Goal: Use online tool/utility: Utilize a website feature to perform a specific function

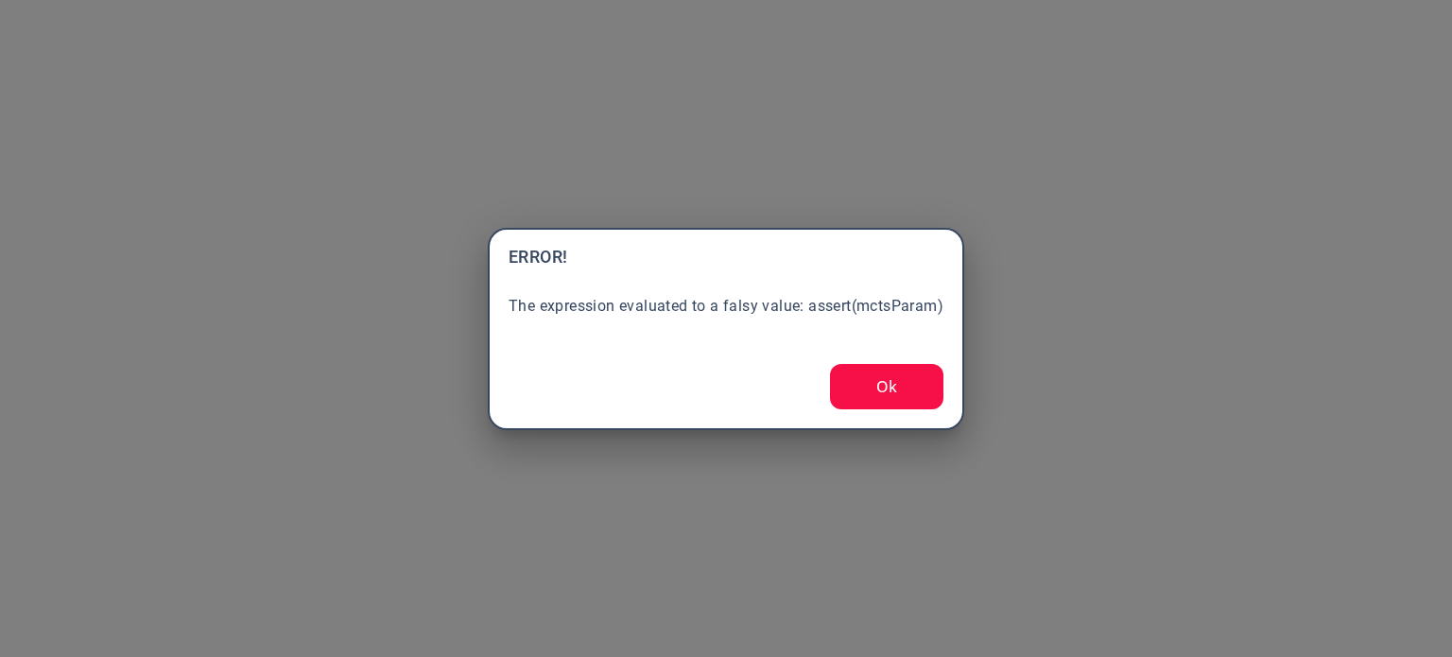
click at [889, 399] on button "Ok" at bounding box center [886, 386] width 113 height 45
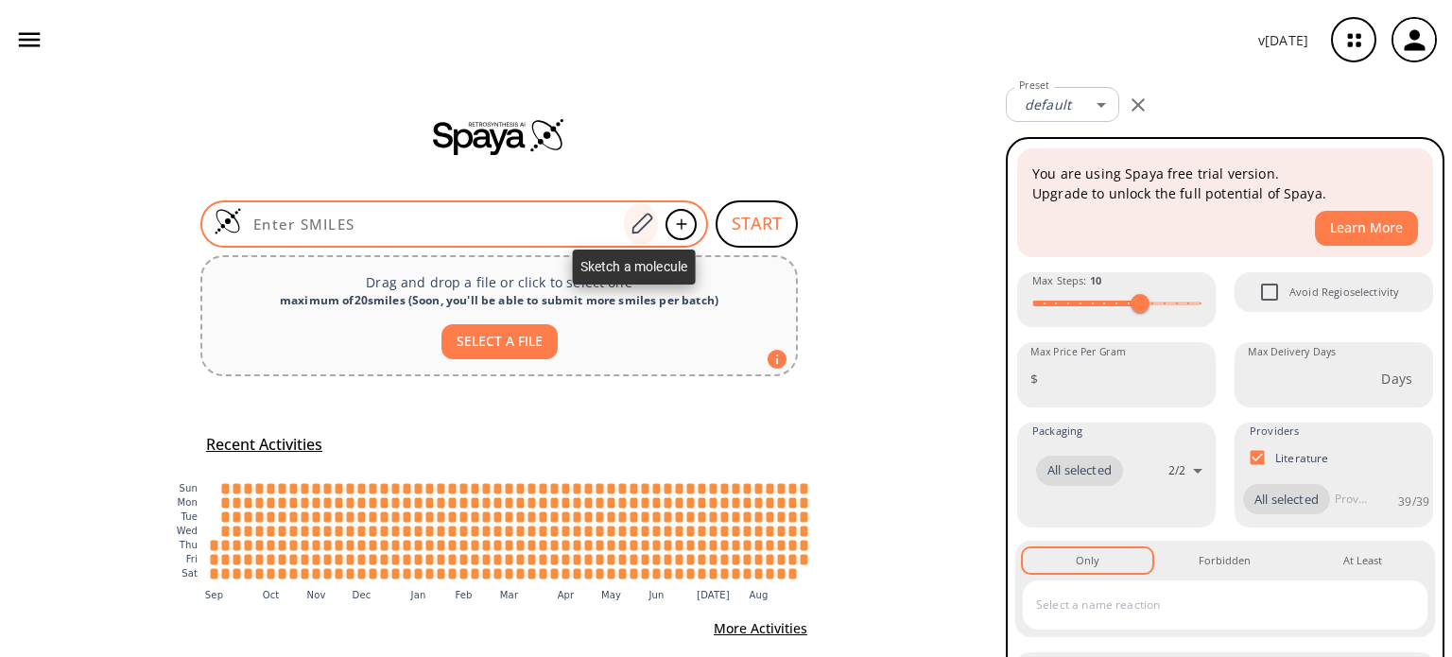
click at [631, 232] on icon at bounding box center [641, 223] width 21 height 21
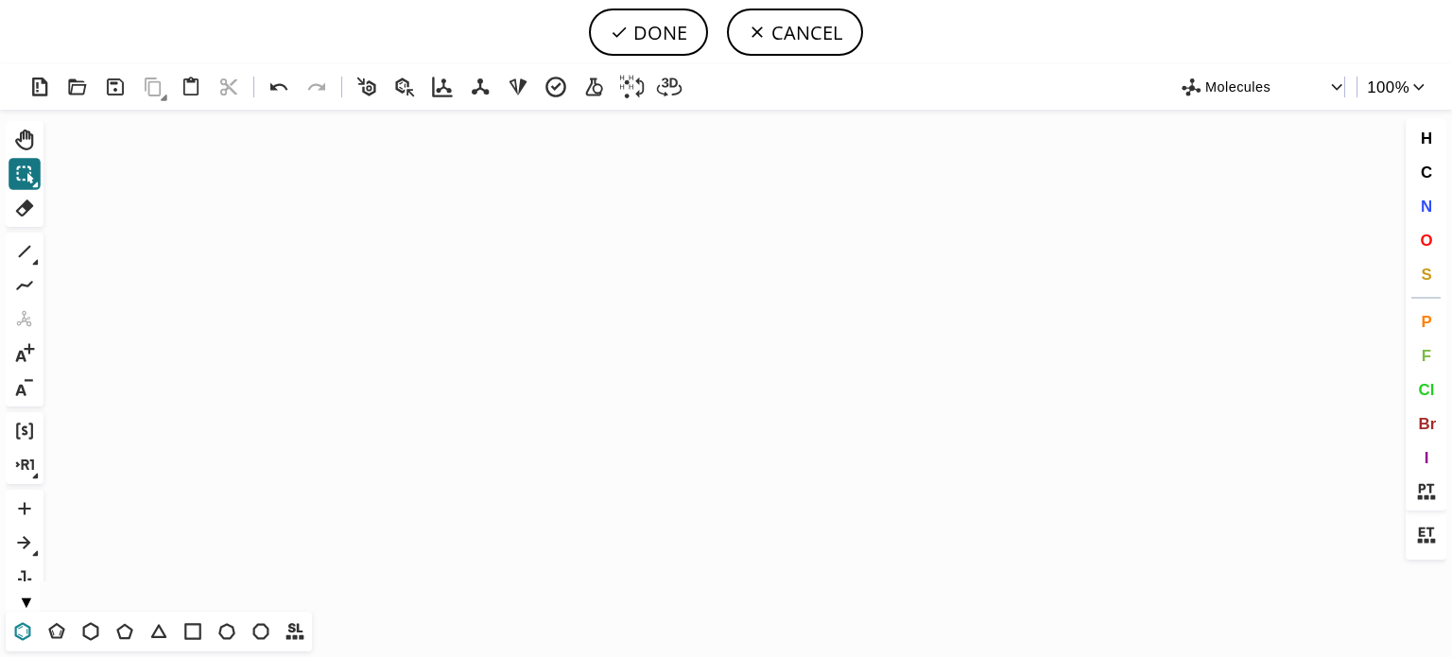
click at [28, 634] on icon at bounding box center [22, 631] width 25 height 25
click at [397, 310] on icon "Created with [PERSON_NAME] 2.3.0" at bounding box center [726, 361] width 1350 height 502
click at [123, 633] on icon at bounding box center [124, 631] width 25 height 25
click at [436, 305] on icon "Created with [PERSON_NAME] 2.3.0" at bounding box center [726, 361] width 1350 height 502
click at [22, 256] on icon at bounding box center [24, 251] width 25 height 25
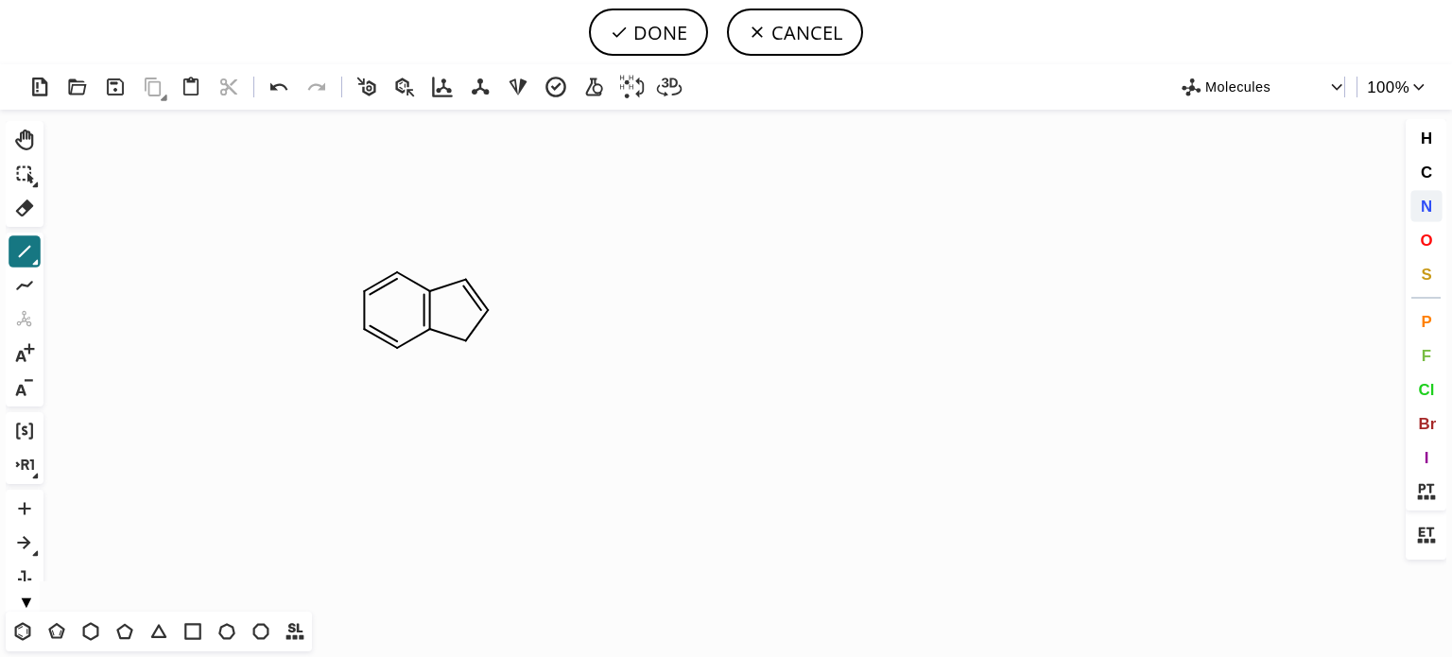
click at [1431, 205] on span "N" at bounding box center [1425, 206] width 11 height 18
click at [491, 316] on tspan "N" at bounding box center [491, 316] width 9 height 14
click at [1429, 237] on span "O" at bounding box center [1426, 240] width 12 height 18
click at [471, 343] on tspan "O" at bounding box center [470, 343] width 9 height 14
click at [28, 250] on icon at bounding box center [24, 251] width 25 height 25
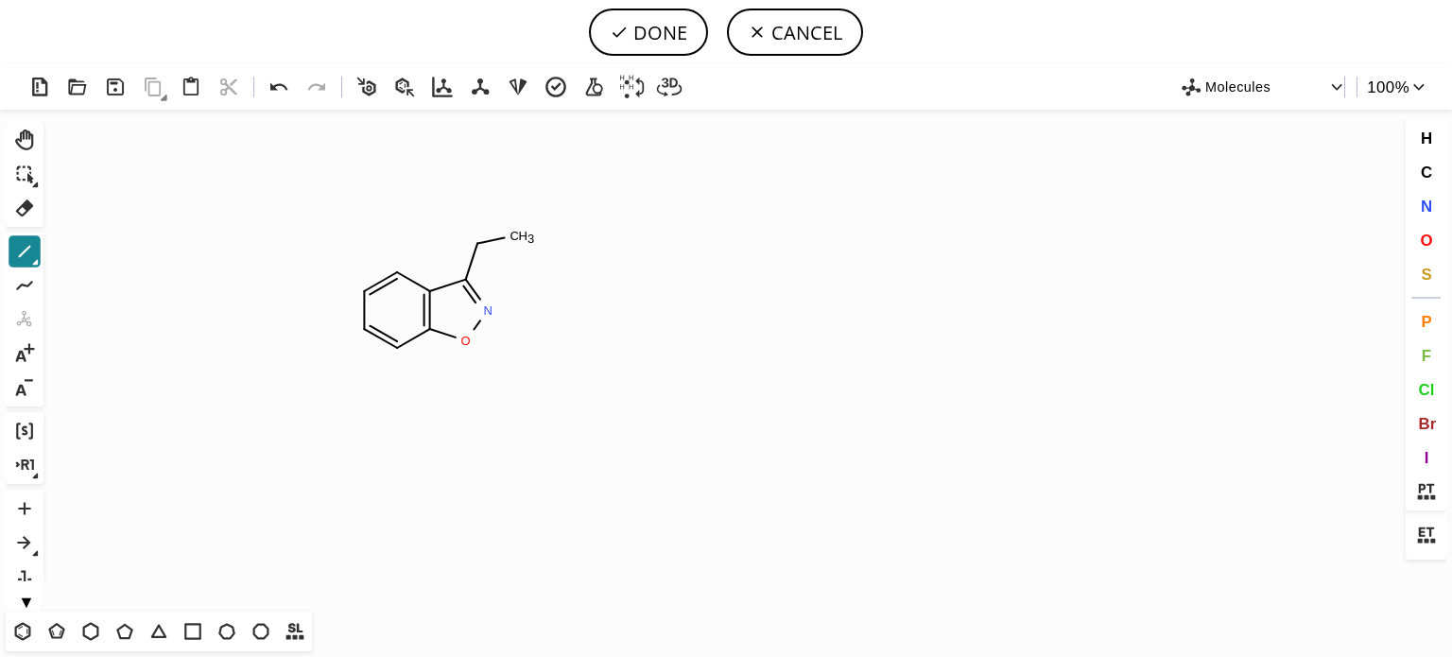
click at [18, 245] on icon at bounding box center [24, 251] width 25 height 25
click at [102, 251] on icon at bounding box center [97, 252] width 21 height 21
click at [28, 260] on icon at bounding box center [24, 251] width 25 height 25
click at [72, 249] on icon at bounding box center [63, 252] width 21 height 21
click at [1423, 237] on span "O" at bounding box center [1426, 240] width 12 height 18
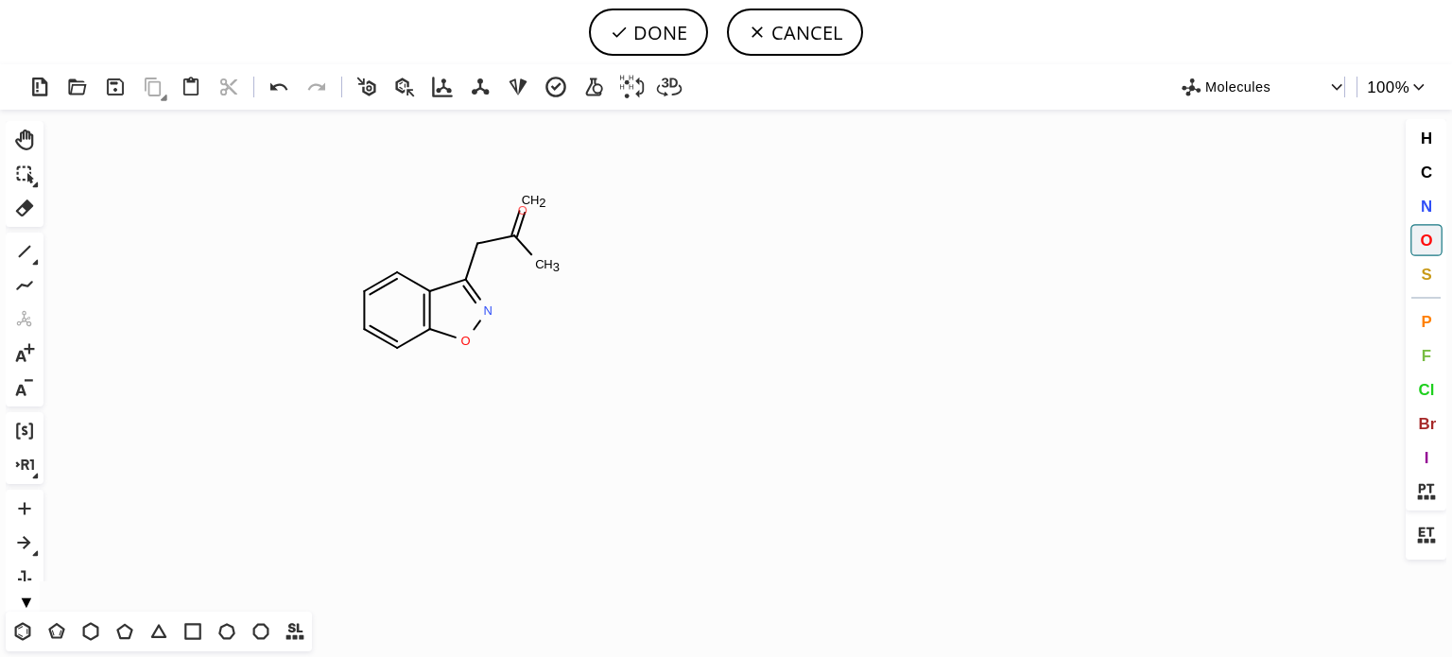
click at [523, 210] on tspan "O" at bounding box center [522, 210] width 9 height 14
click at [537, 198] on tspan "O" at bounding box center [538, 199] width 9 height 14
click at [1432, 202] on button "N" at bounding box center [1426, 206] width 32 height 32
click at [548, 267] on tspan "N" at bounding box center [547, 267] width 9 height 14
click at [673, 35] on button "DONE" at bounding box center [648, 32] width 119 height 47
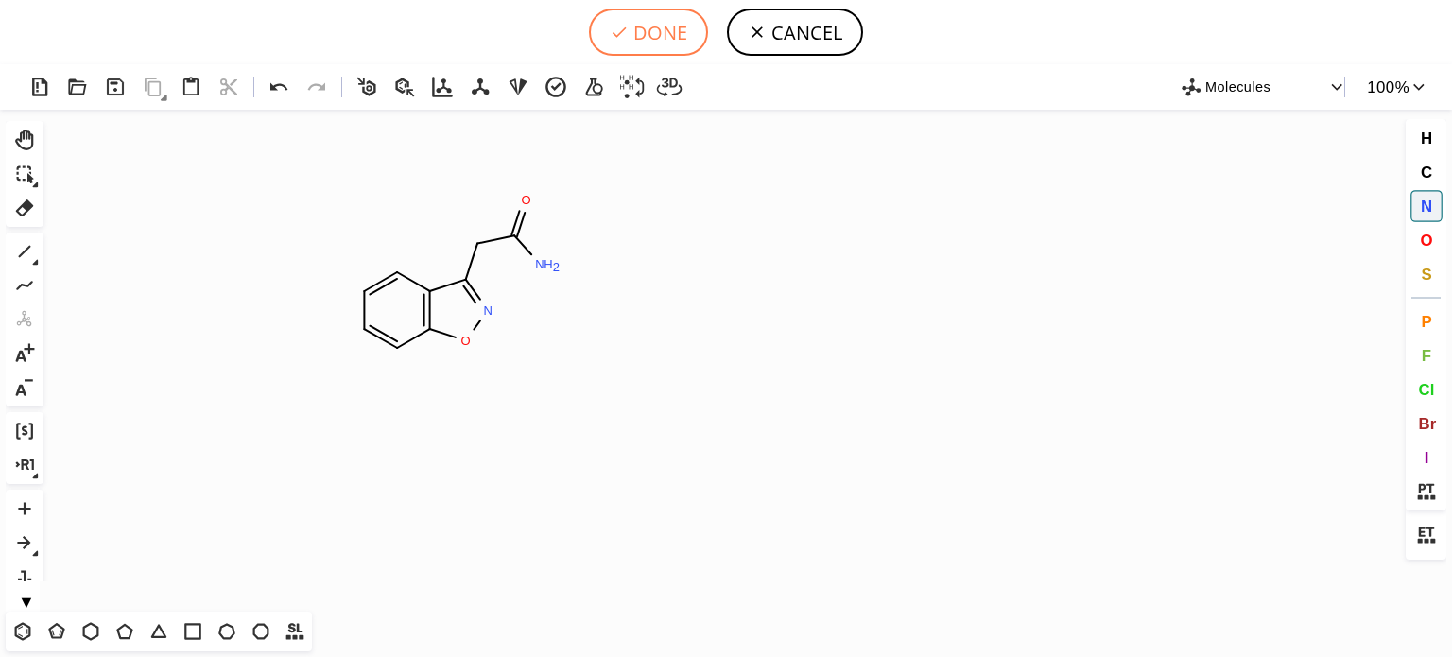
type input "C1C=CC2ON=C(CC(N)=O)C=2C=1"
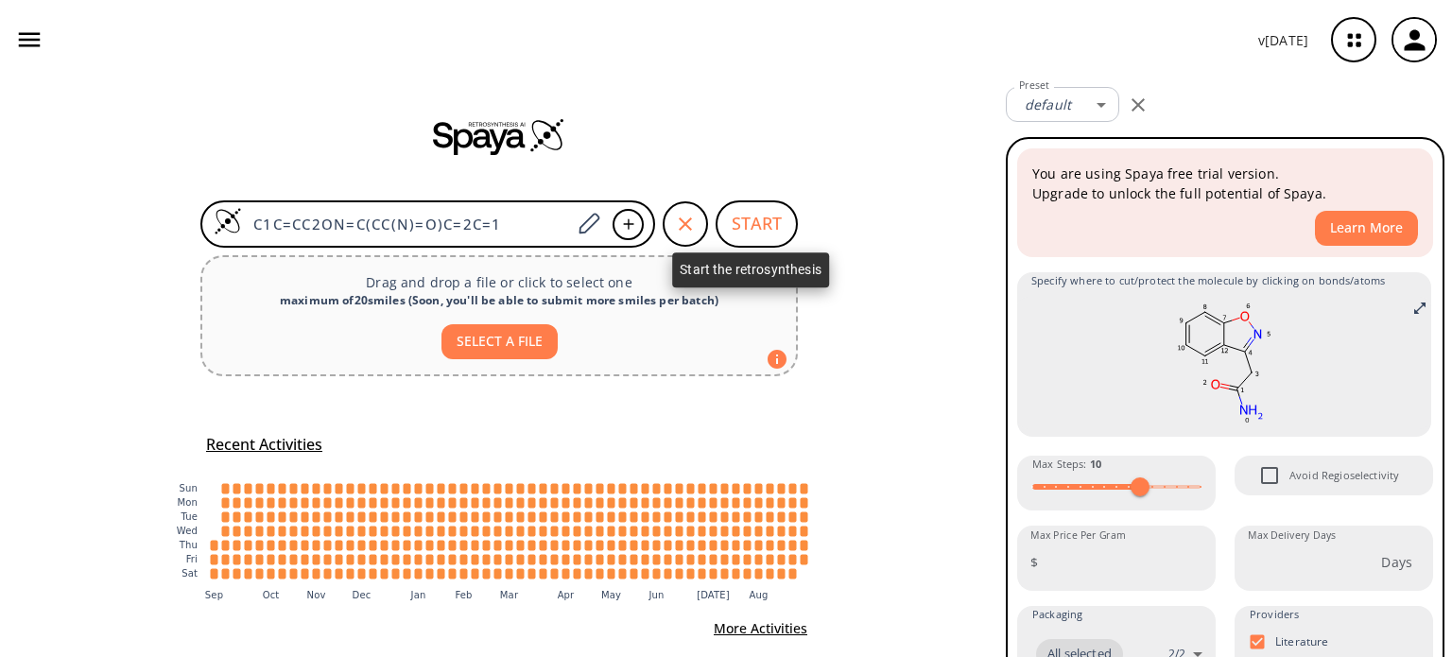
click at [736, 228] on button "START" at bounding box center [756, 223] width 82 height 47
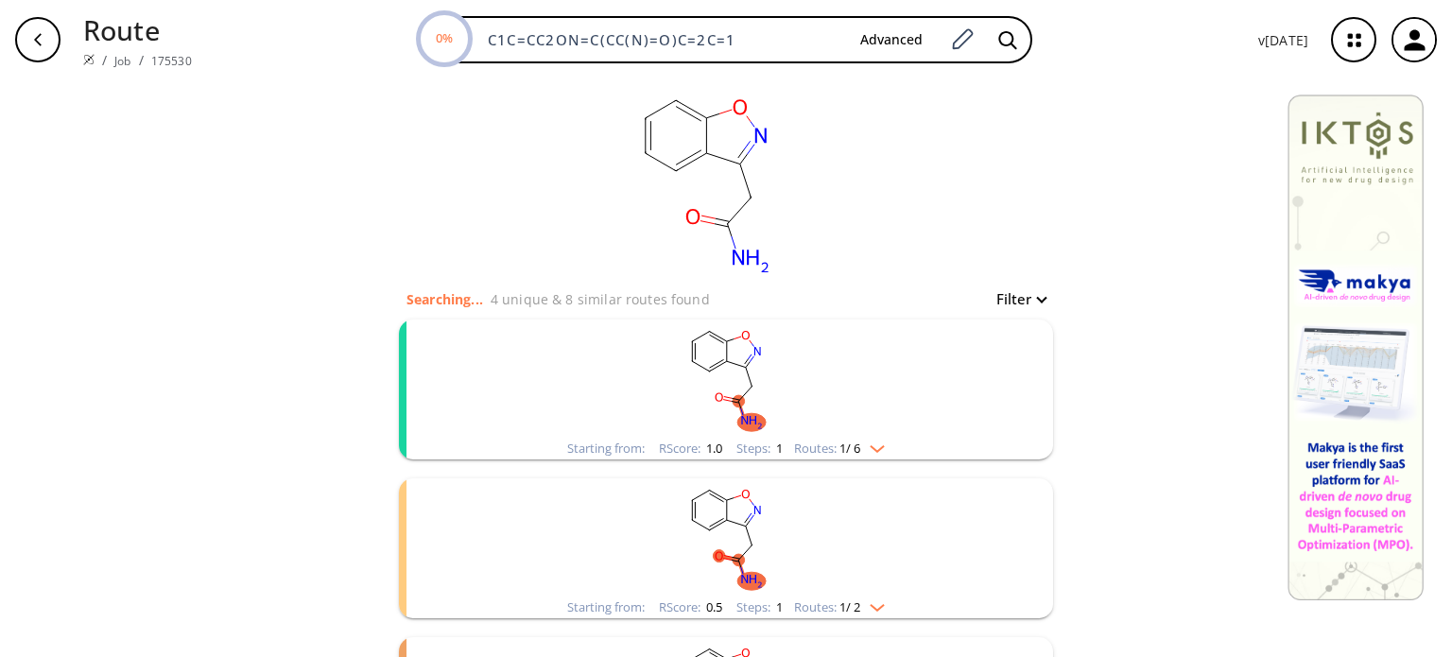
click at [882, 440] on img "clusters" at bounding box center [872, 445] width 25 height 15
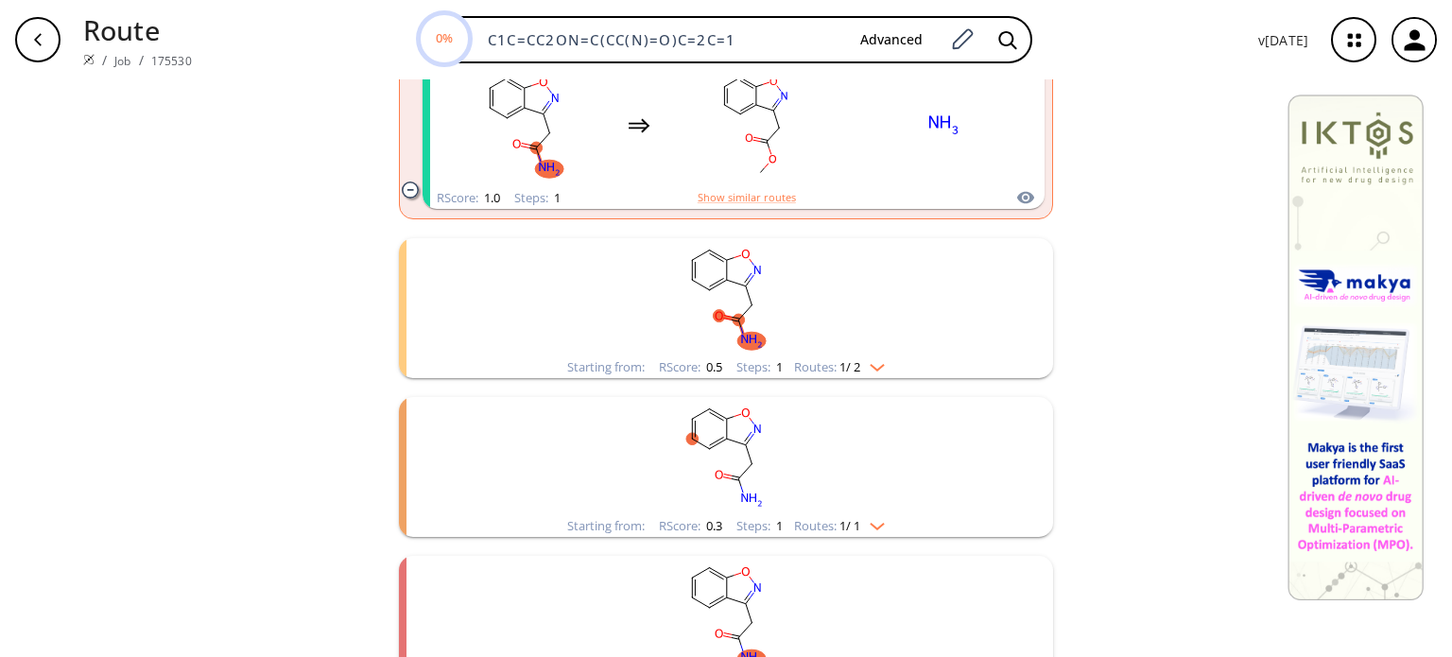
scroll to position [473, 0]
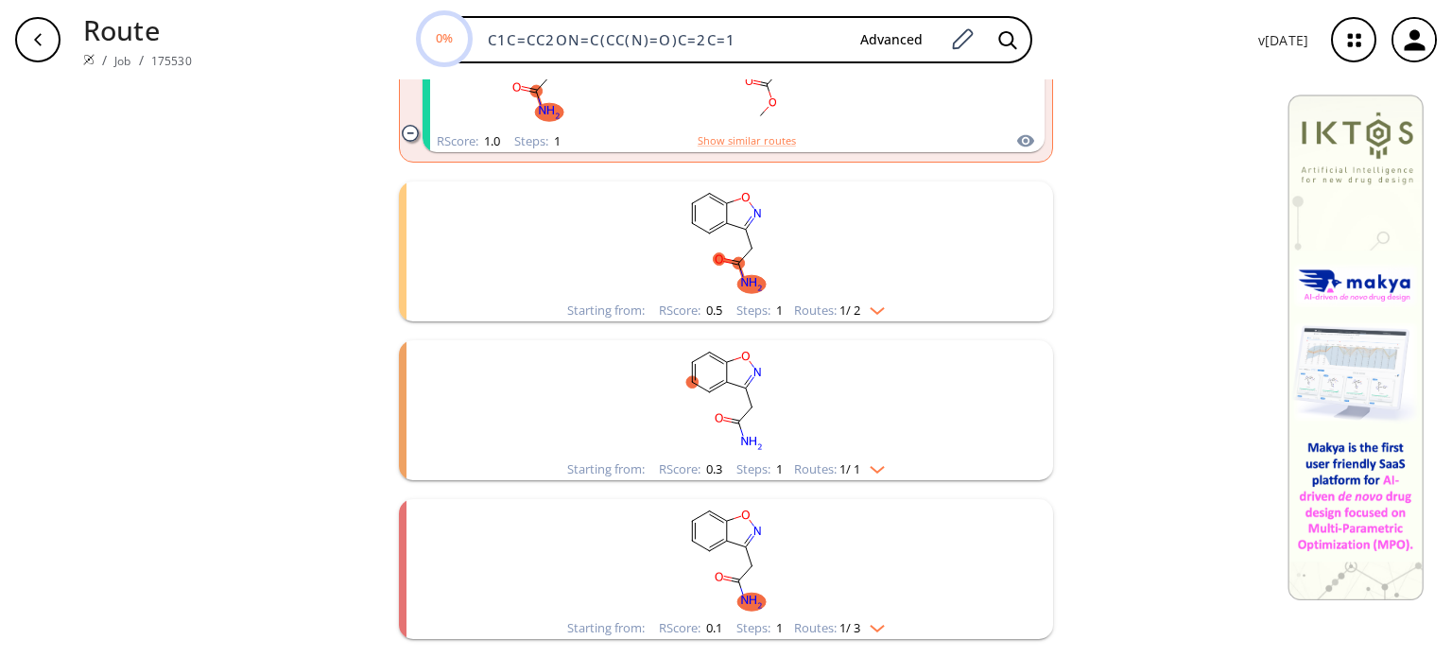
click at [882, 317] on div "Starting from: RScore : 0.5 Steps : 1 Routes: 1 / 2" at bounding box center [726, 311] width 346 height 22
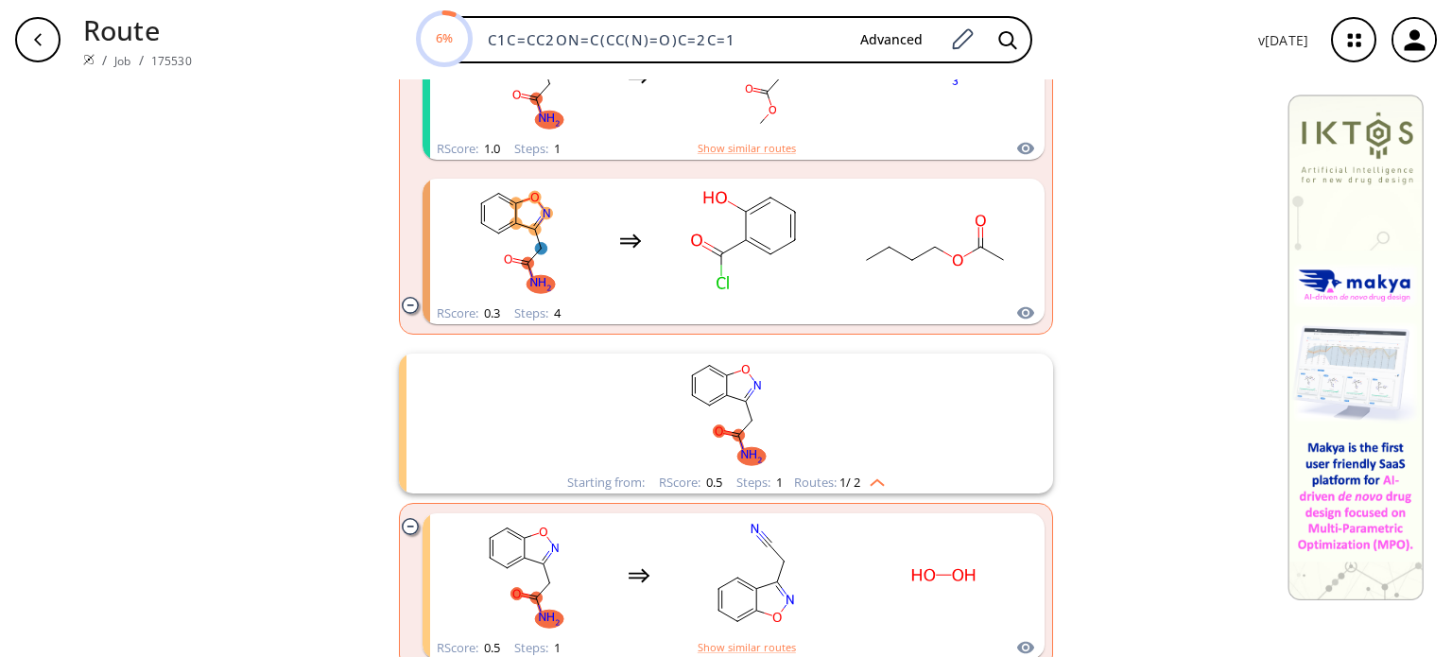
scroll to position [284, 0]
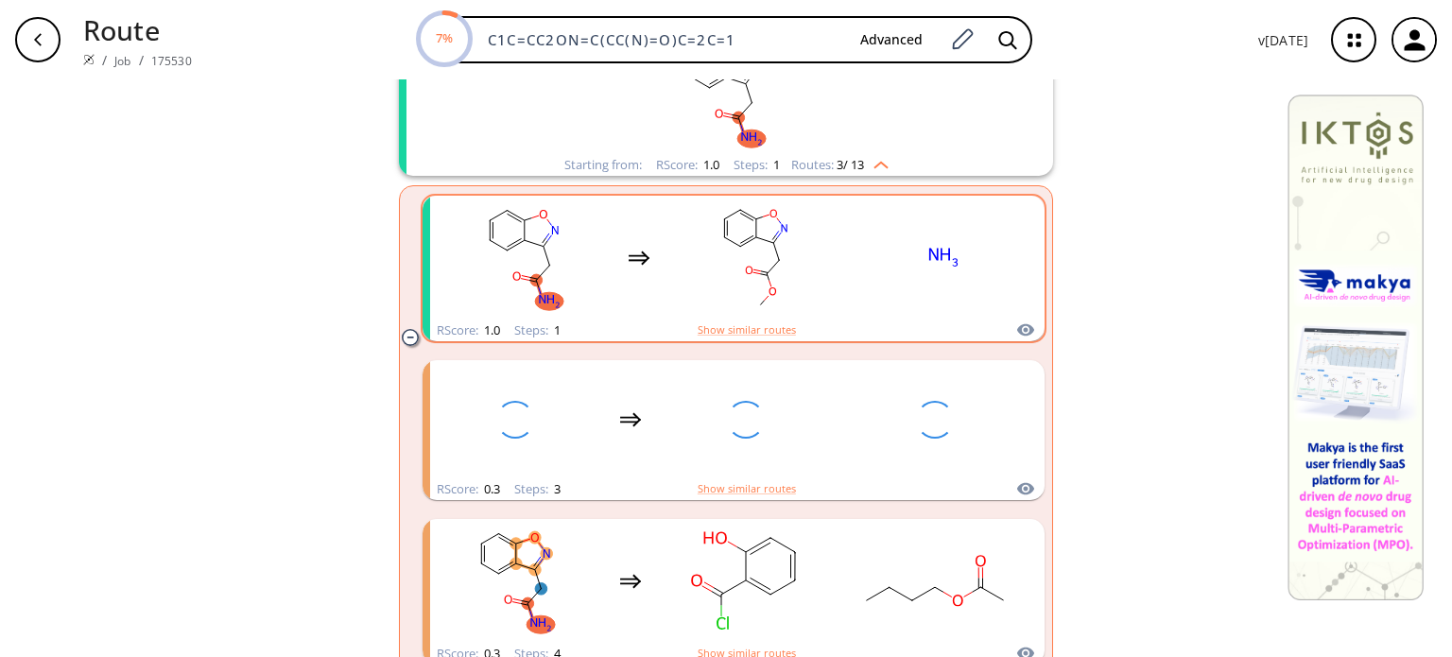
click at [863, 238] on rect "clusters" at bounding box center [943, 257] width 170 height 118
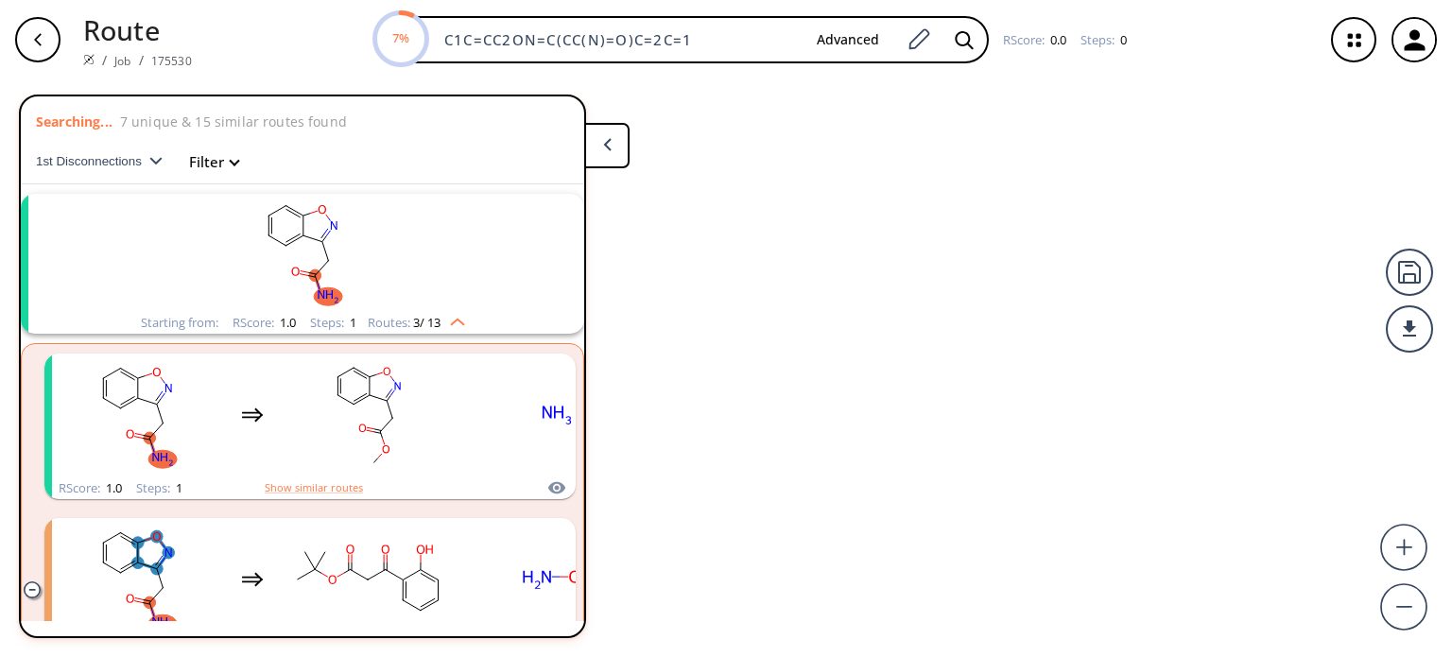
scroll to position [42, 0]
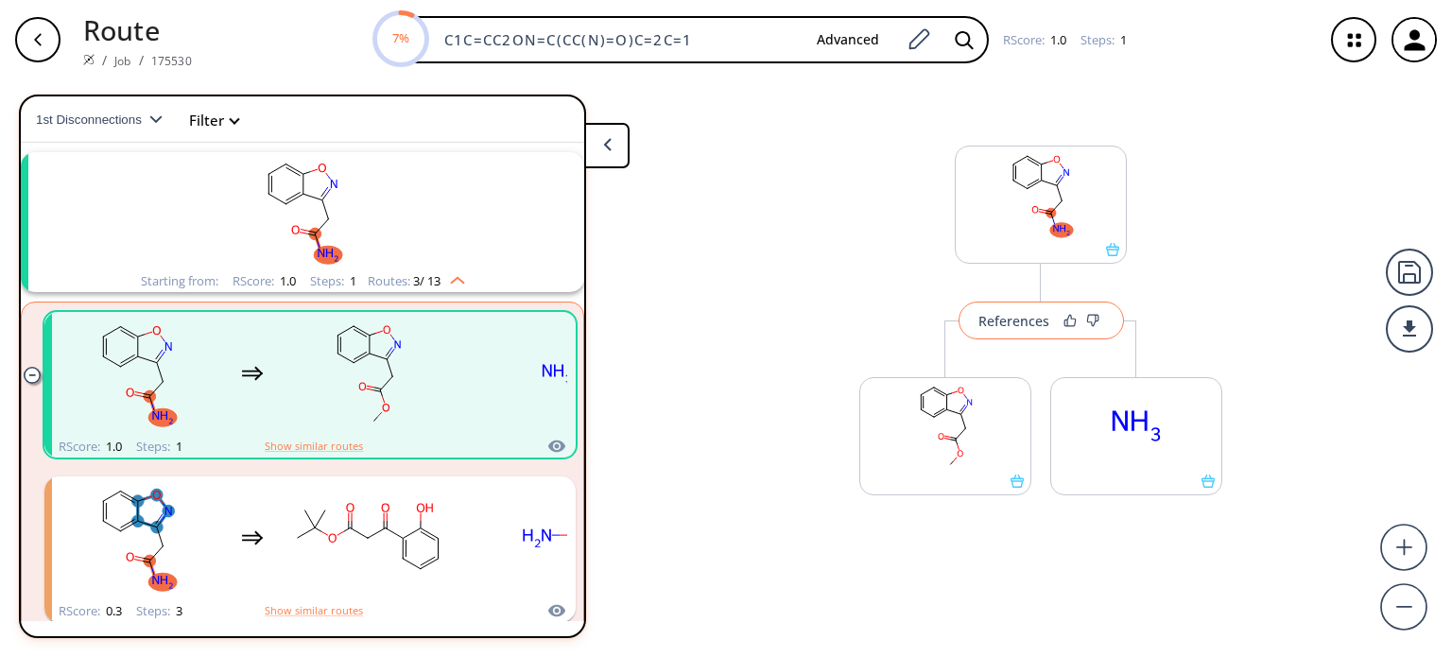
click at [1017, 327] on div "References" at bounding box center [1013, 321] width 71 height 12
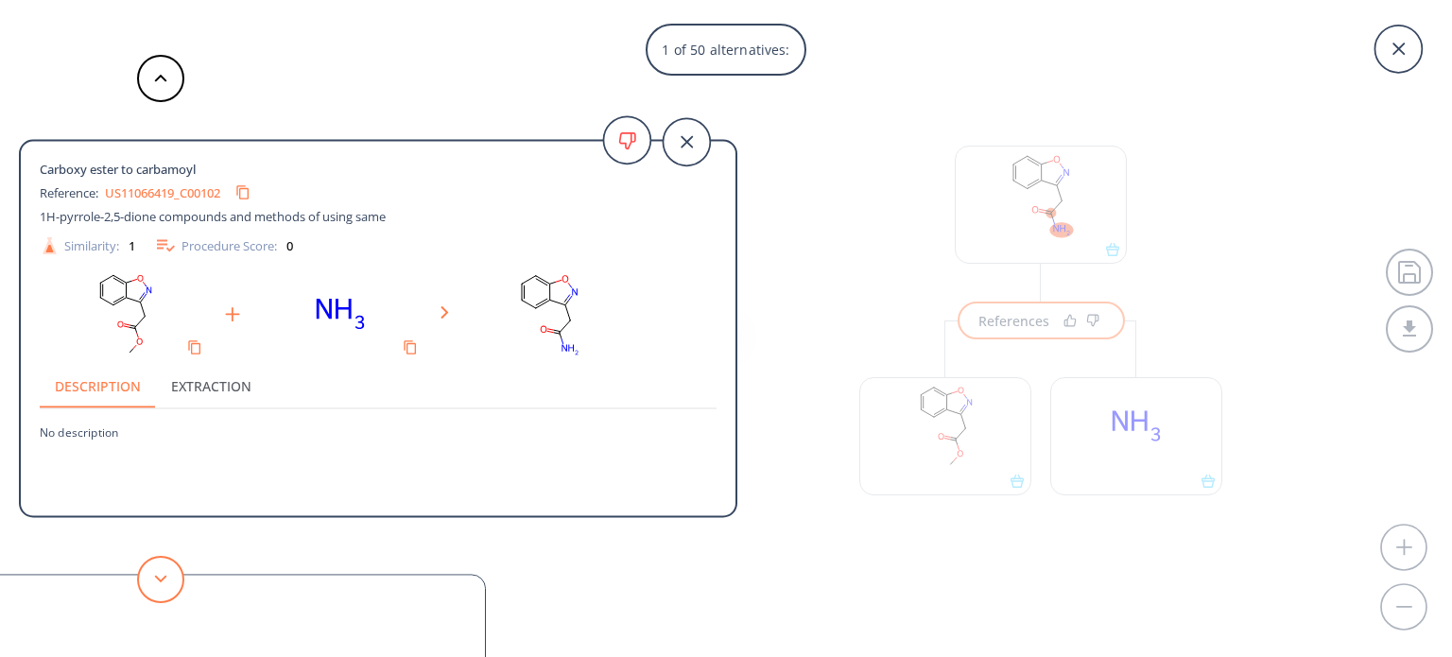
click at [175, 577] on button at bounding box center [160, 579] width 47 height 47
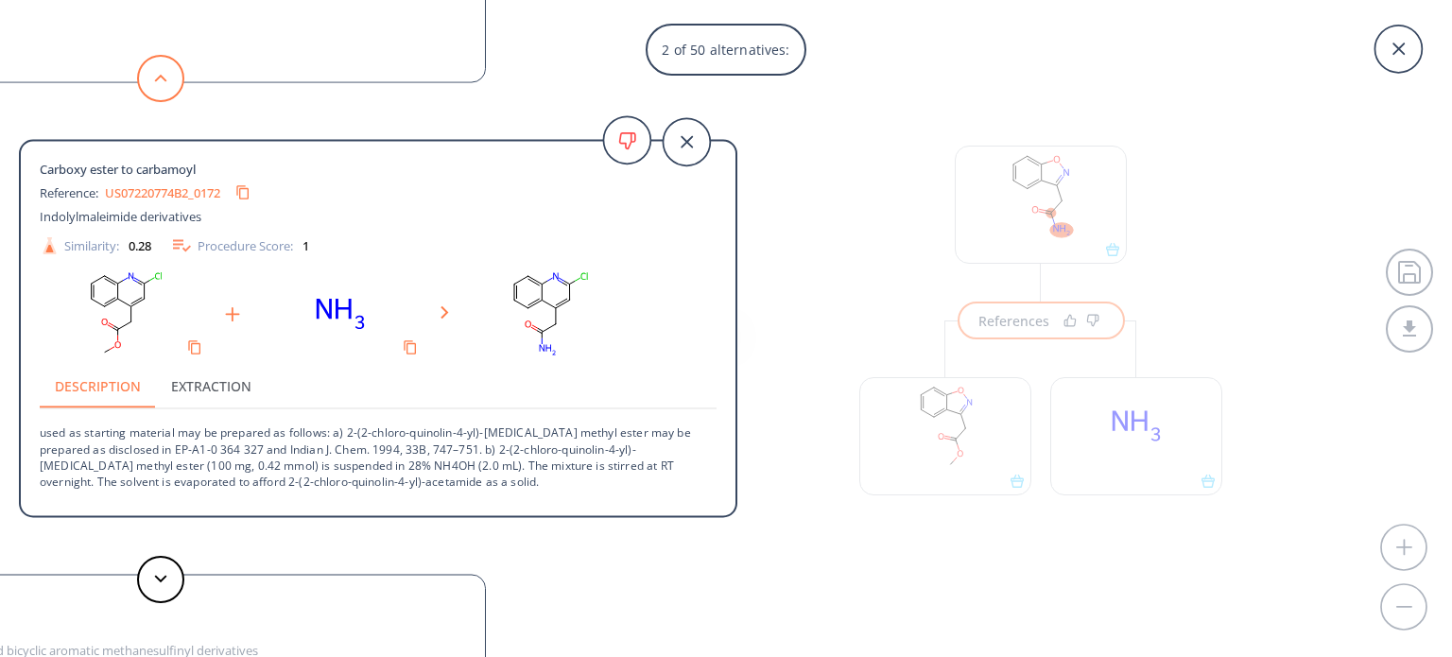
click at [166, 92] on button at bounding box center [160, 78] width 47 height 47
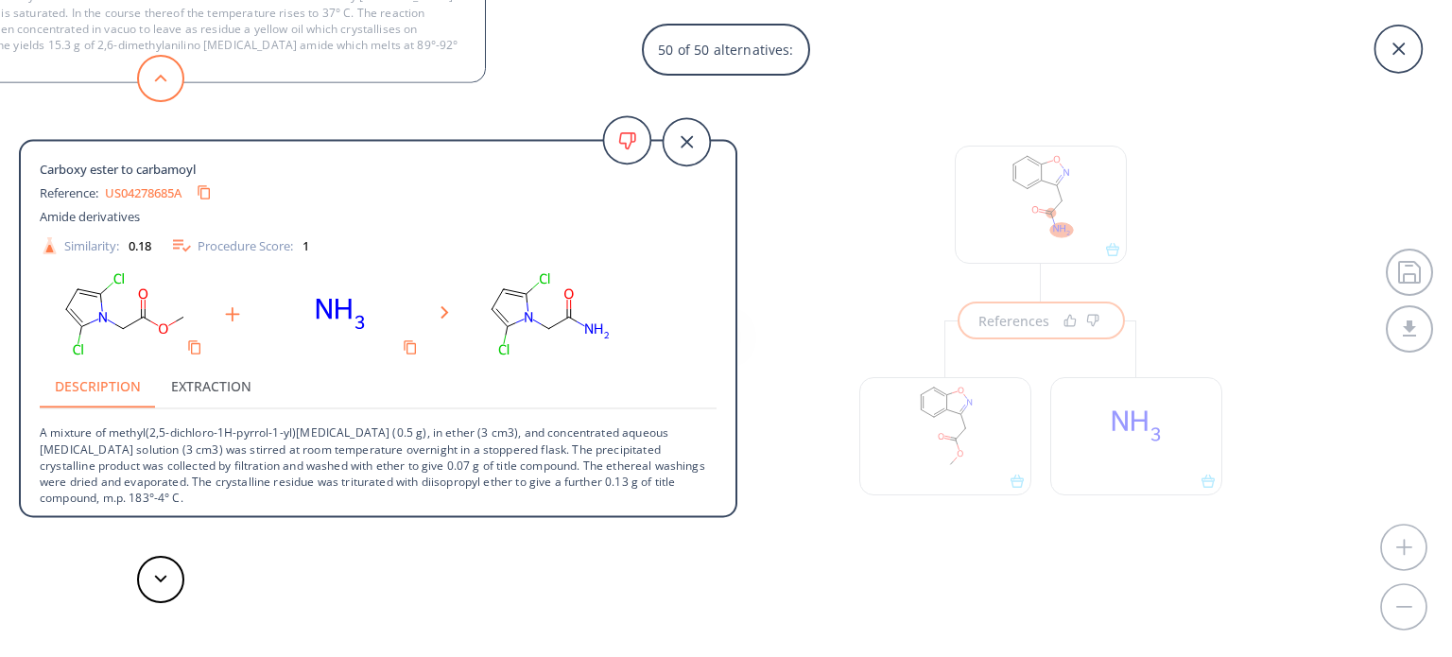
click at [150, 75] on button at bounding box center [160, 78] width 47 height 47
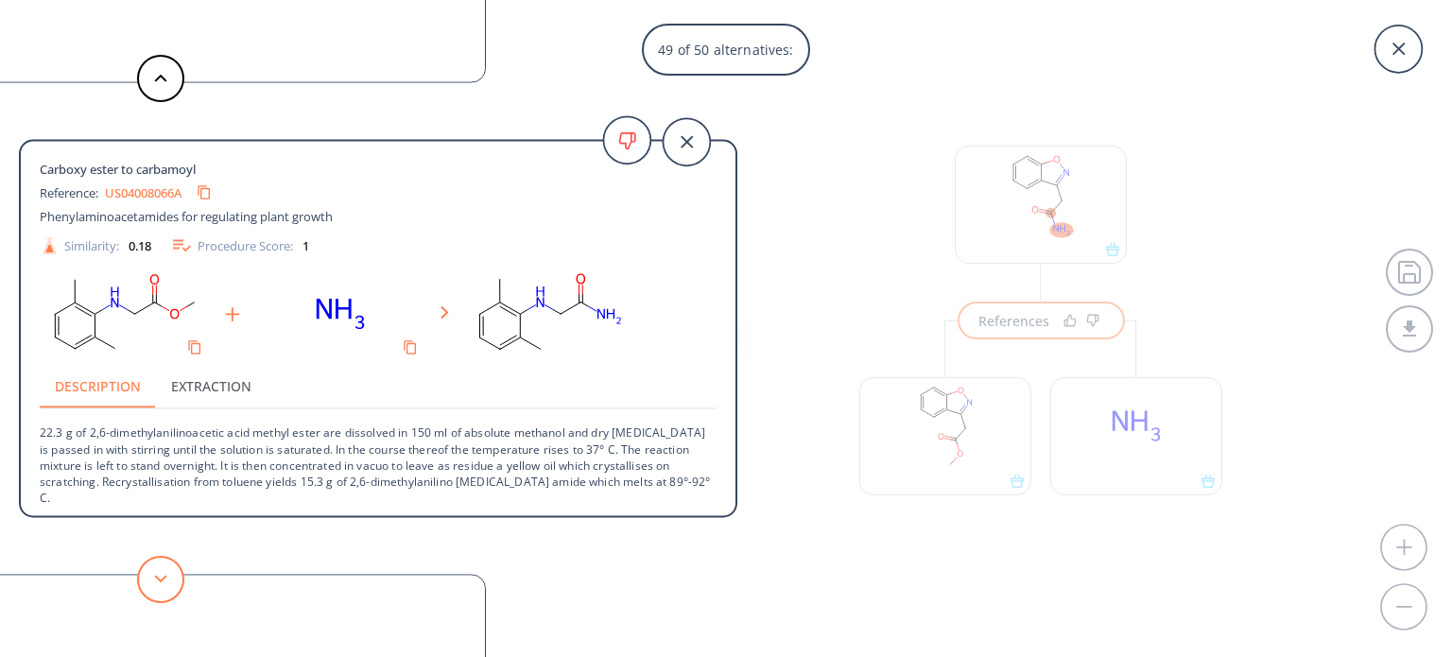
click at [144, 576] on button at bounding box center [160, 579] width 47 height 47
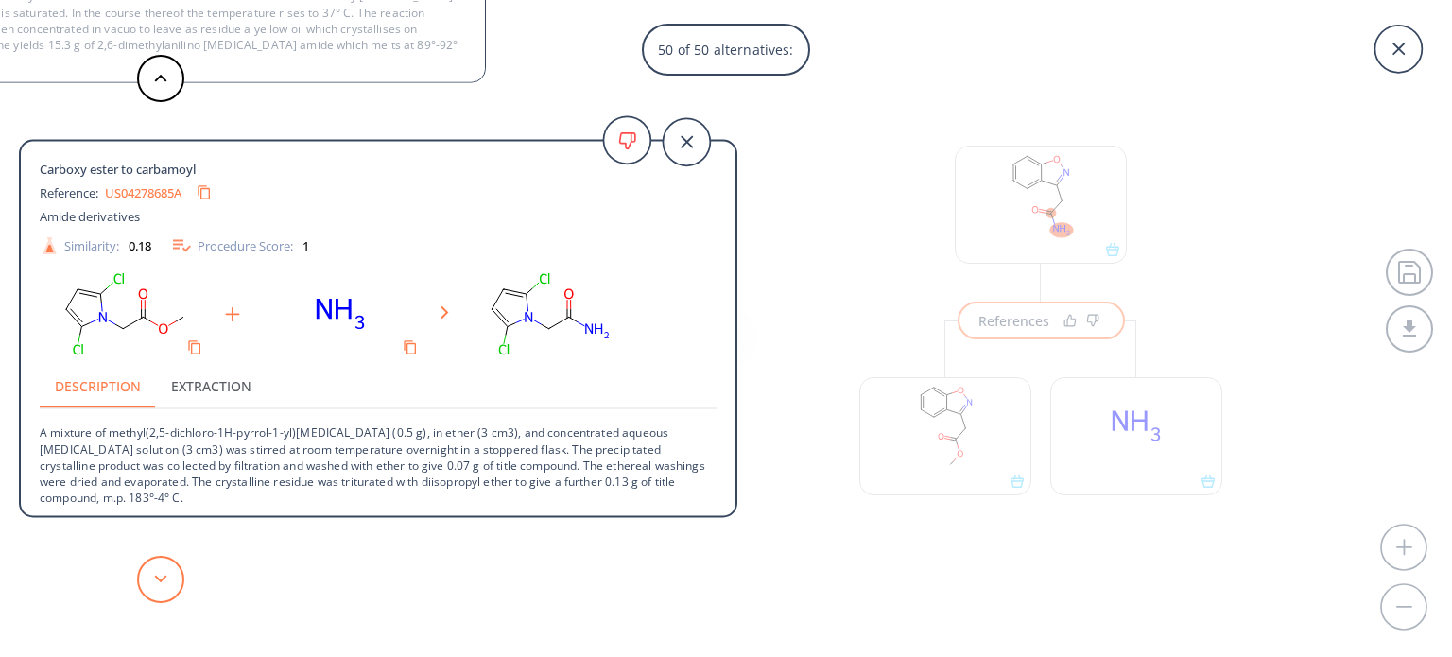
click at [159, 585] on button at bounding box center [160, 579] width 47 height 47
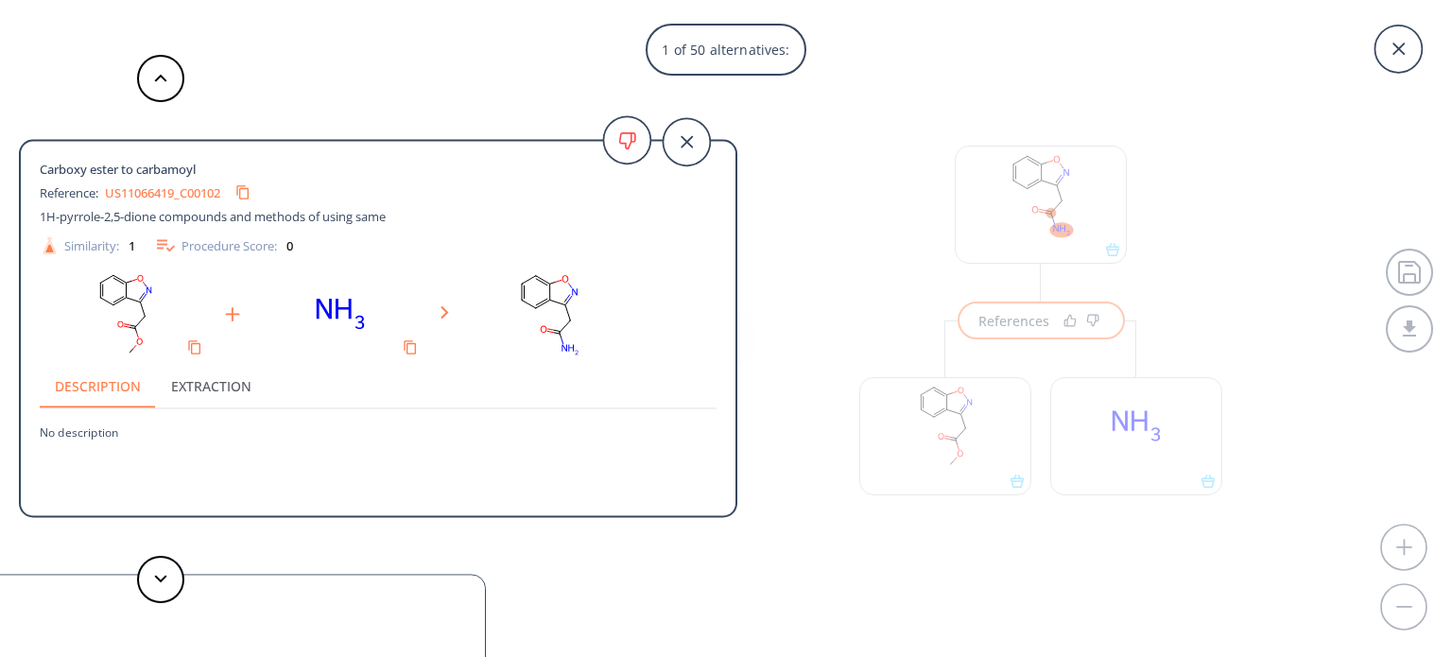
click at [195, 192] on link "US11066419_C00102" at bounding box center [162, 192] width 115 height 12
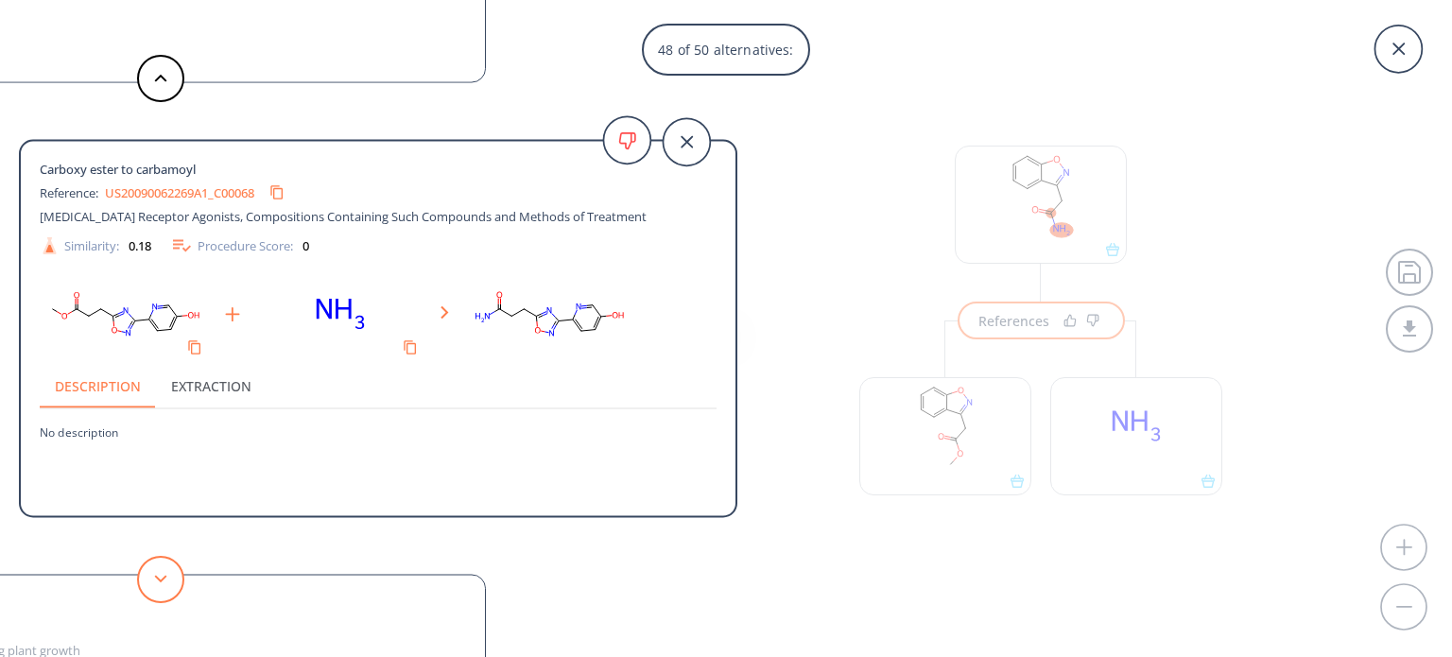
click at [166, 581] on icon at bounding box center [160, 579] width 13 height 9
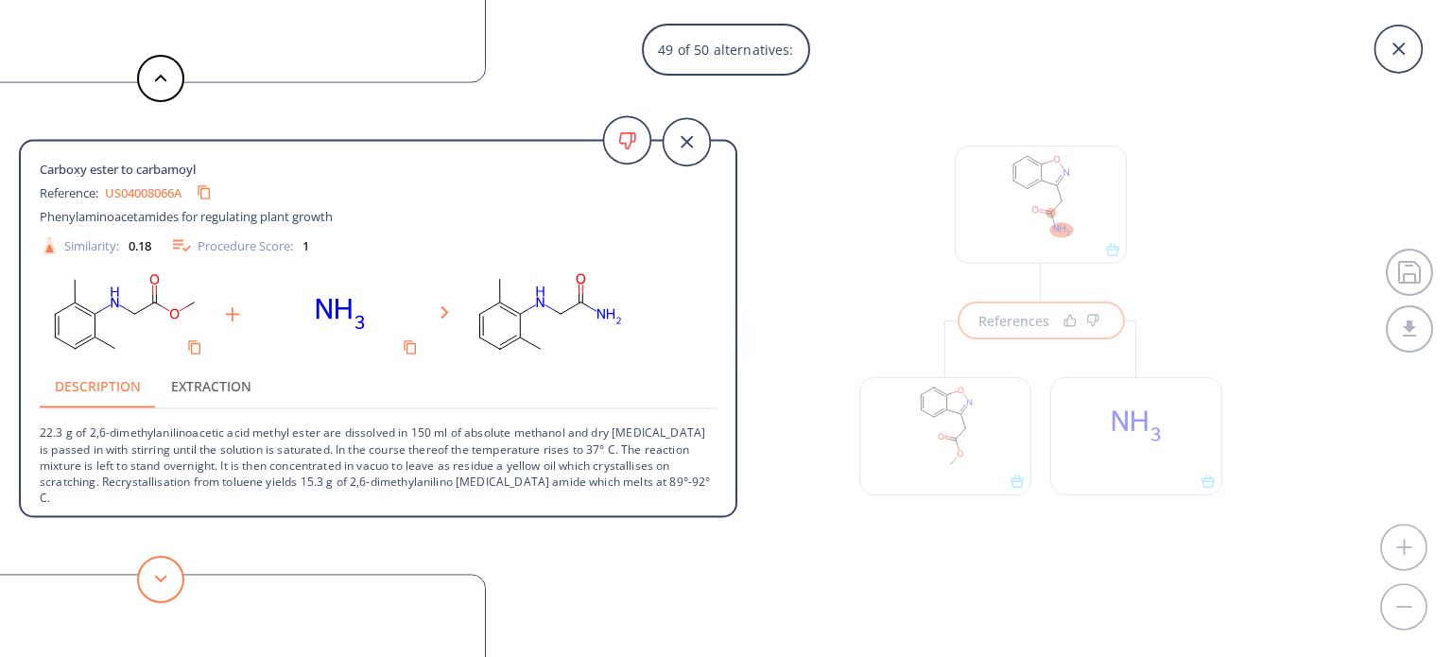
click at [166, 581] on icon at bounding box center [160, 579] width 13 height 9
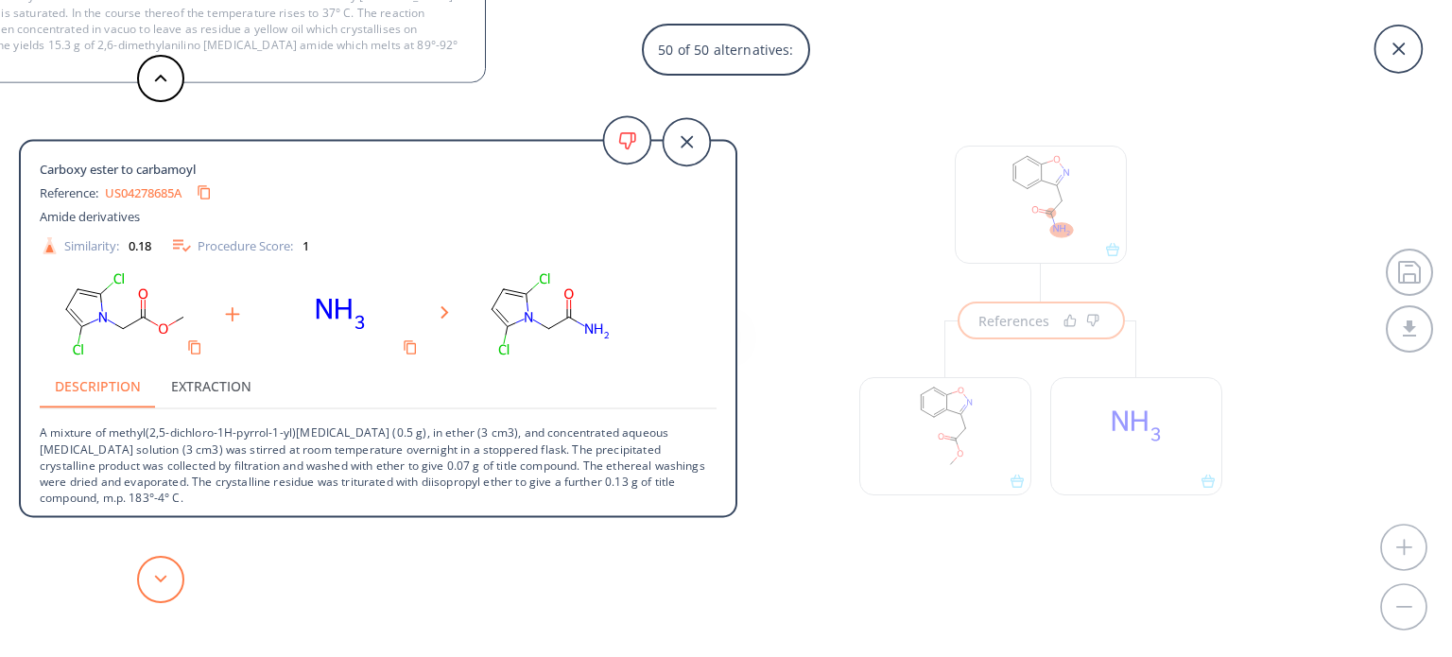
click at [166, 581] on icon at bounding box center [160, 579] width 13 height 9
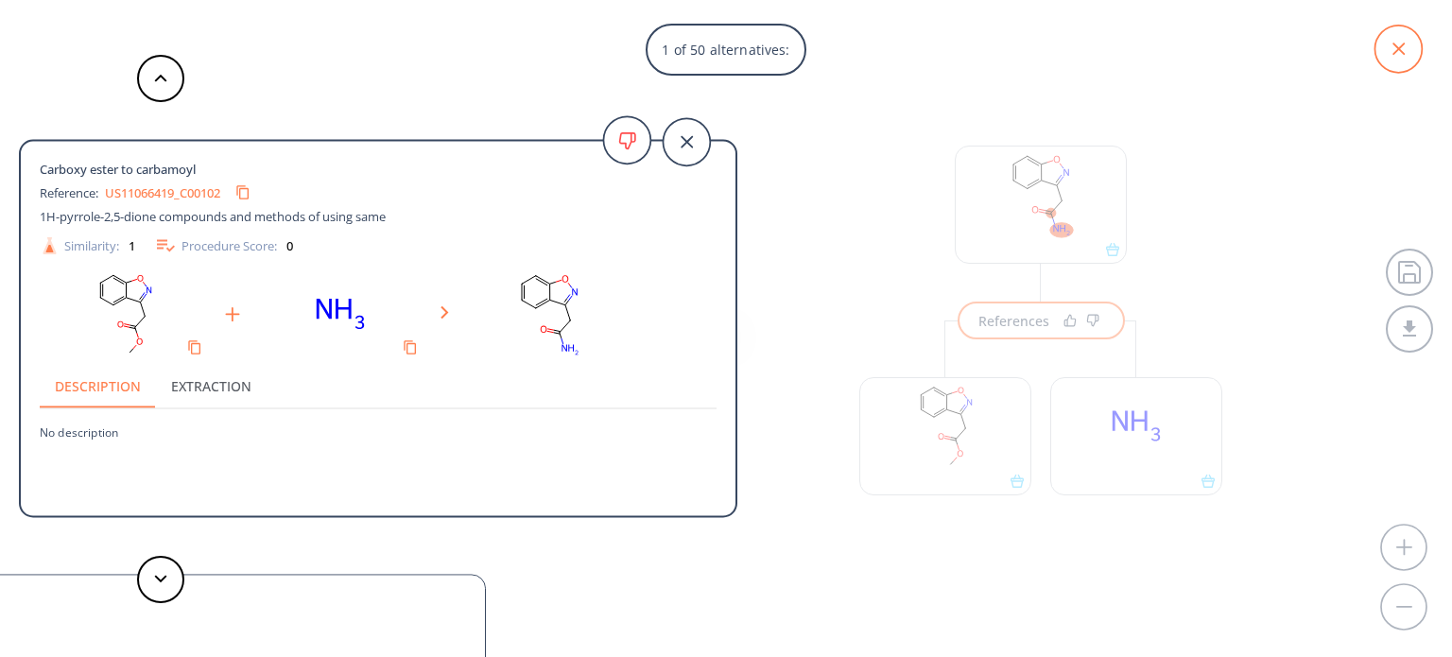
click at [1388, 60] on icon at bounding box center [1397, 49] width 47 height 47
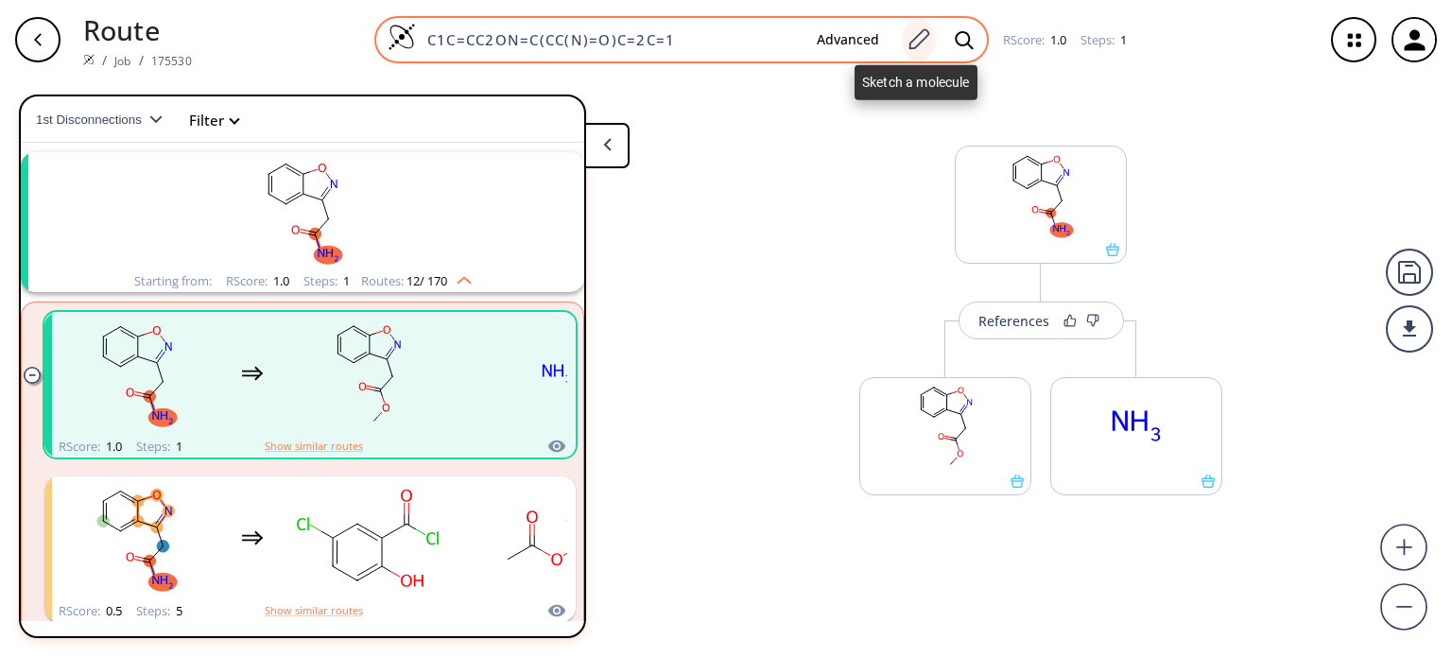
click at [913, 33] on icon at bounding box center [918, 39] width 26 height 25
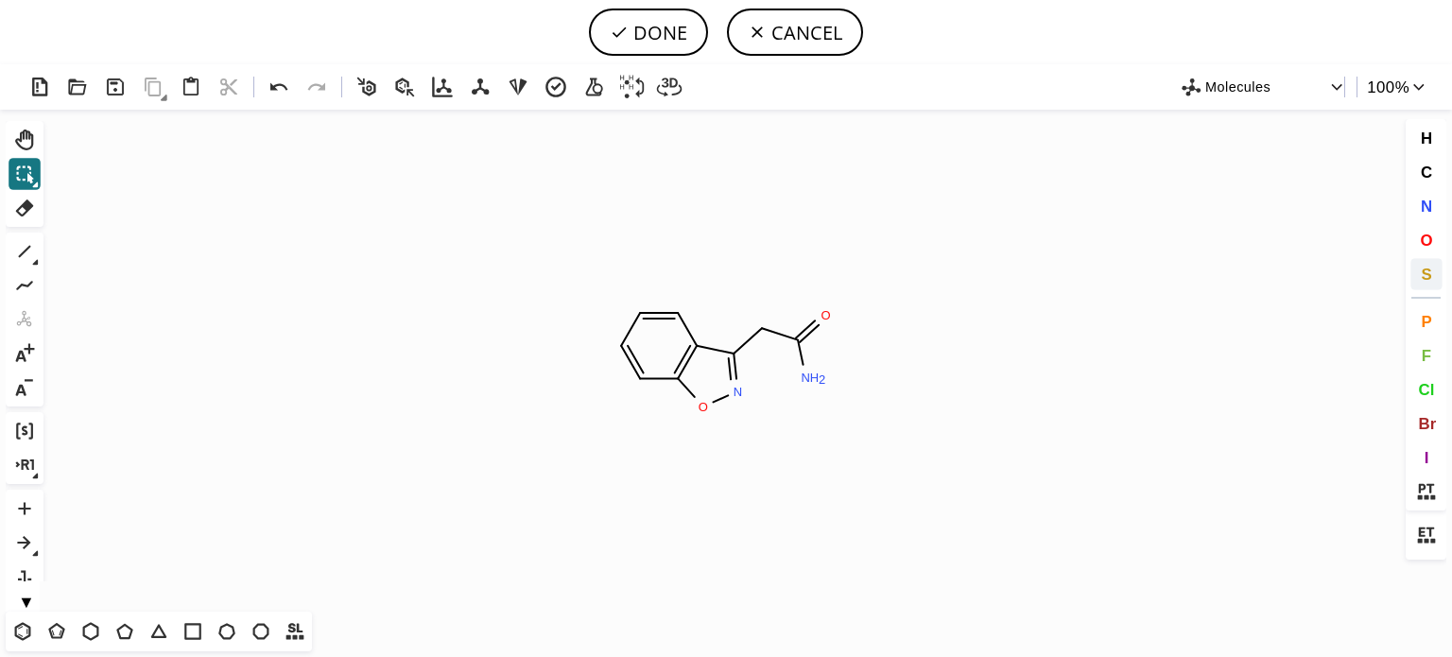
click at [1435, 271] on button "S" at bounding box center [1426, 274] width 32 height 32
click at [800, 350] on tspan "S" at bounding box center [800, 350] width 9 height 14
click at [20, 246] on icon at bounding box center [24, 251] width 25 height 25
drag, startPoint x: 792, startPoint y: 324, endPoint x: 665, endPoint y: 306, distance: 127.9
click at [1420, 240] on span "O" at bounding box center [1426, 240] width 12 height 18
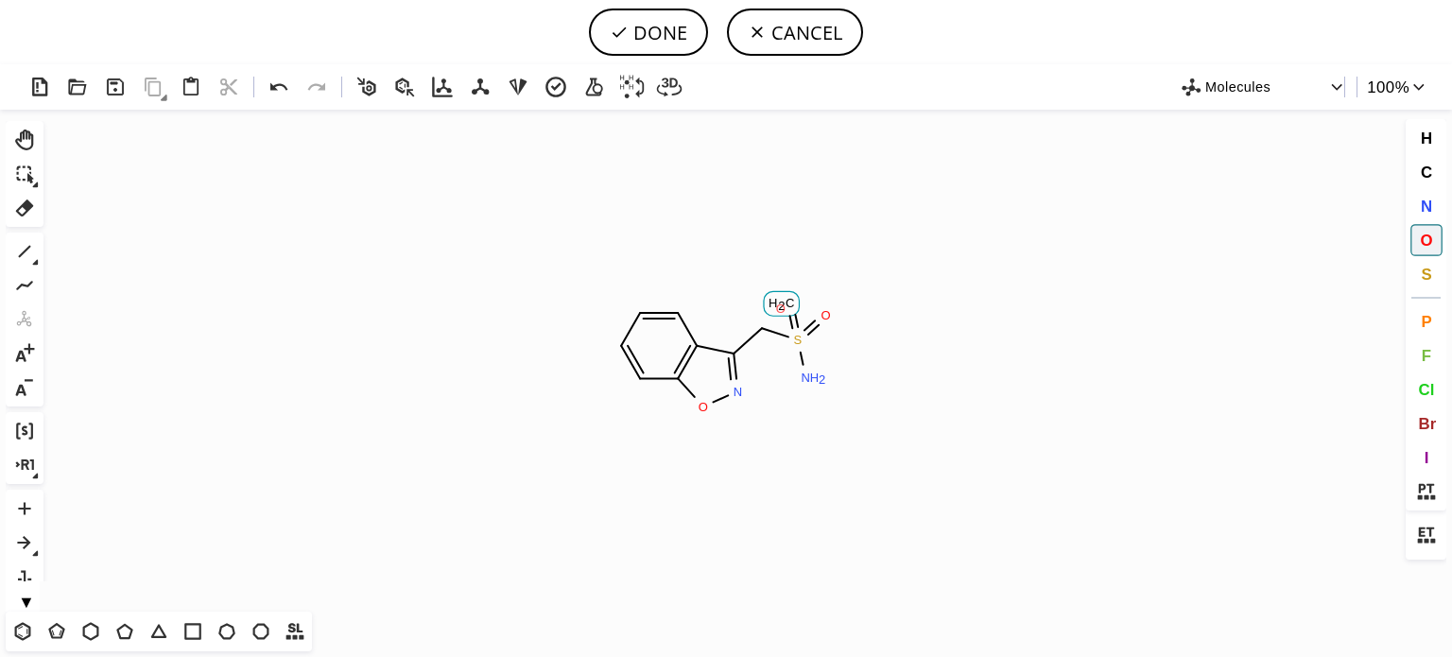
click at [781, 308] on tspan "O" at bounding box center [780, 309] width 9 height 14
click at [1421, 245] on span "O" at bounding box center [1426, 240] width 12 height 18
click at [800, 383] on tspan "O" at bounding box center [799, 383] width 9 height 14
click at [13, 250] on icon at bounding box center [24, 251] width 25 height 25
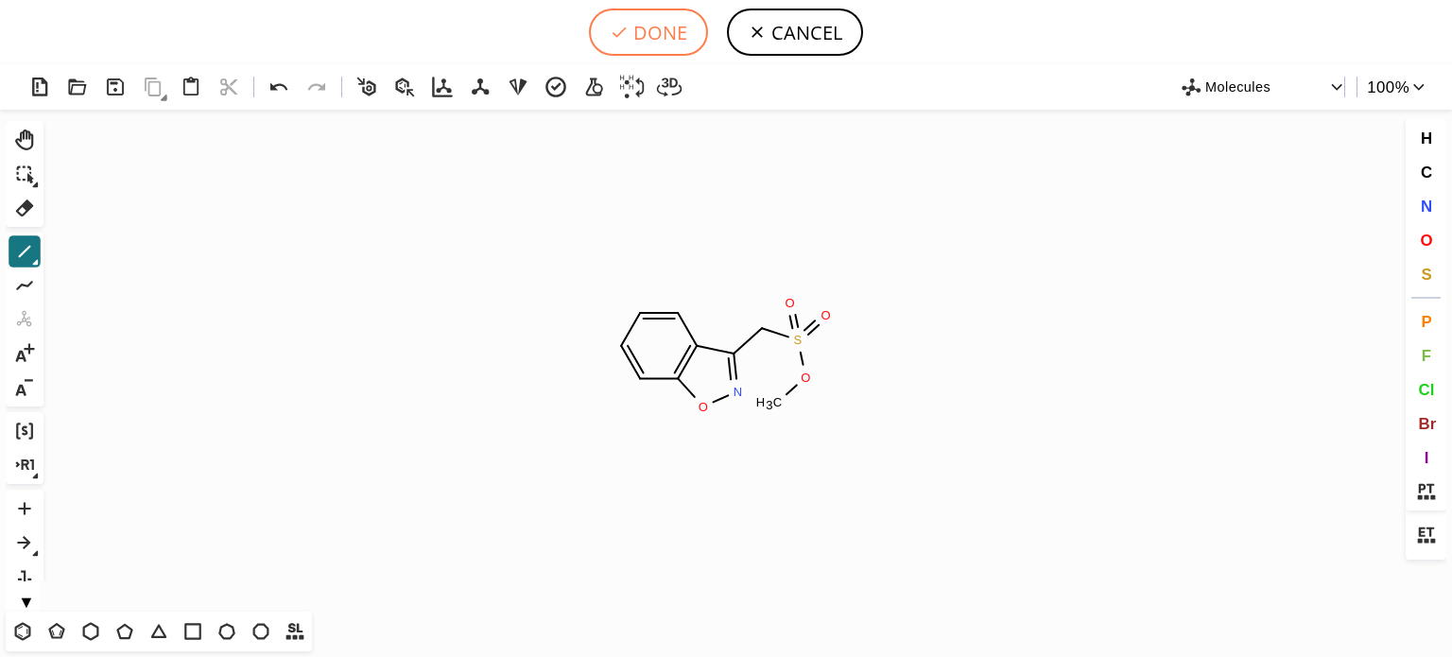
click at [669, 34] on button "DONE" at bounding box center [648, 32] width 119 height 47
type input "C1=CC2=C(ON=C2CS(=O)(=O)OC)C=C1"
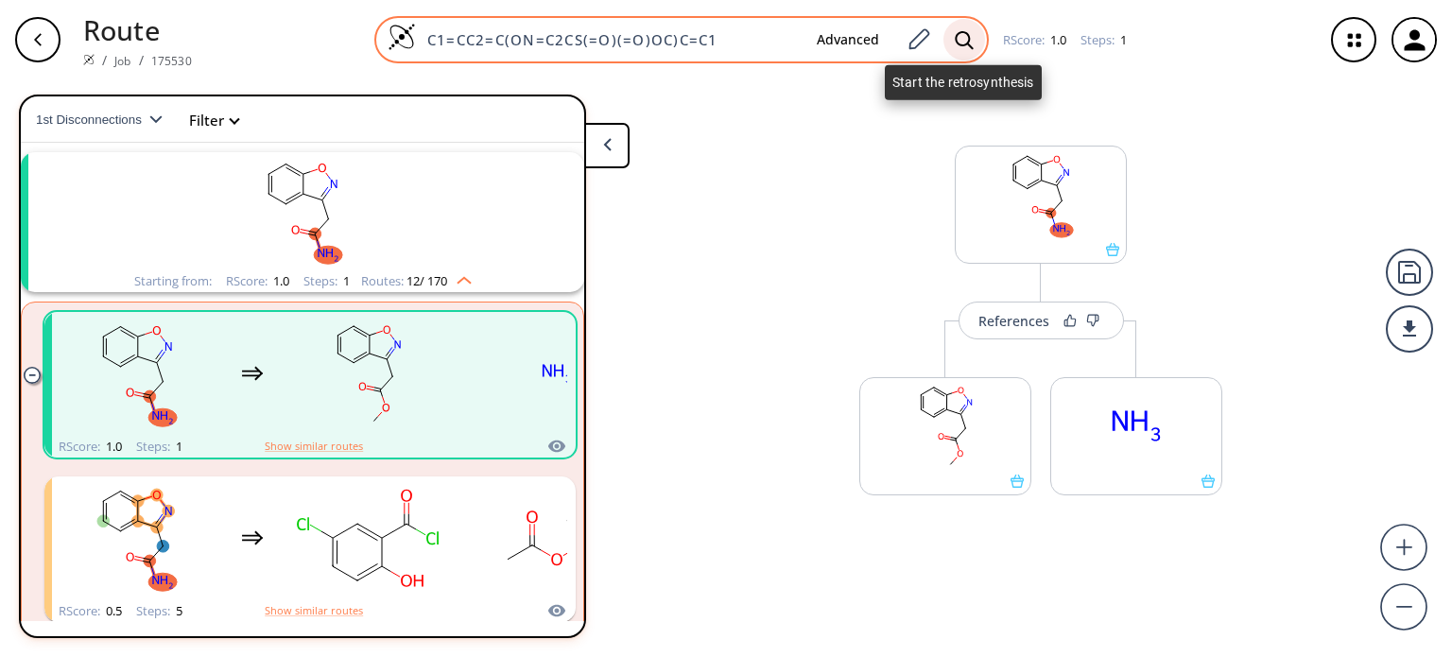
click at [972, 44] on icon at bounding box center [964, 40] width 19 height 20
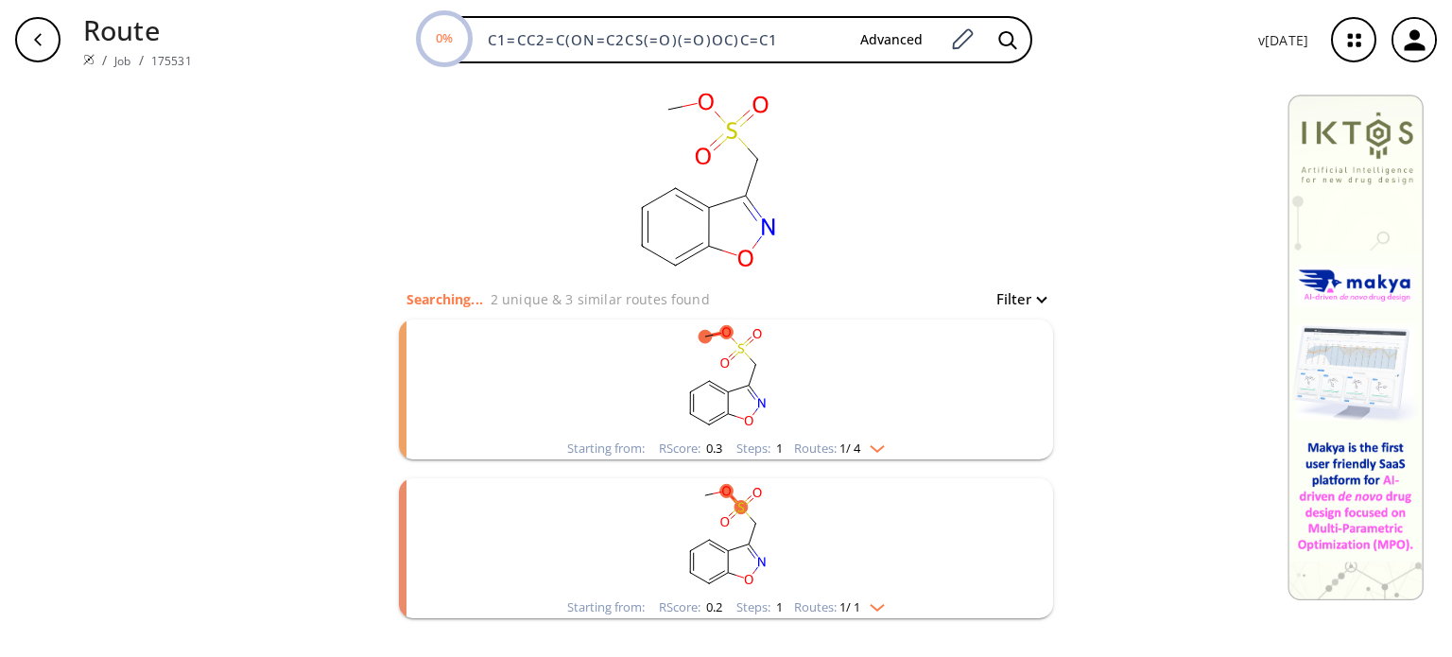
click at [881, 452] on img "clusters" at bounding box center [872, 445] width 25 height 15
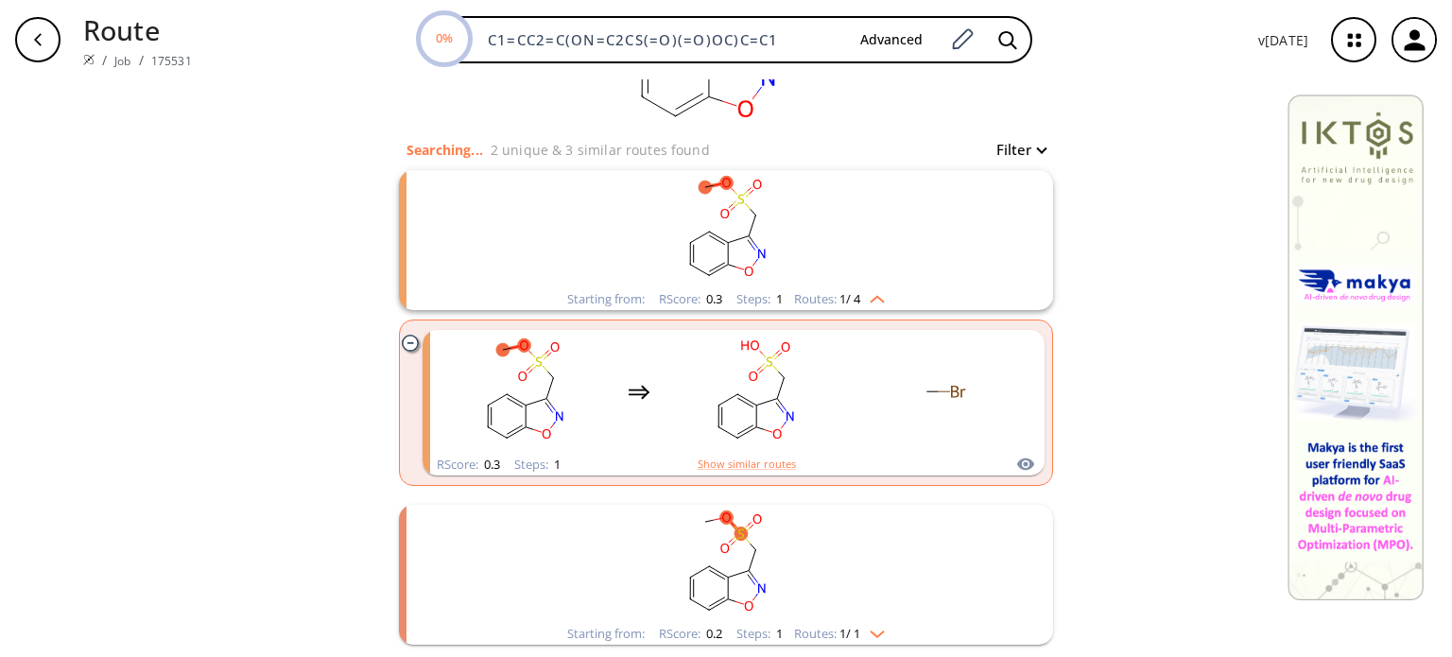
scroll to position [189, 0]
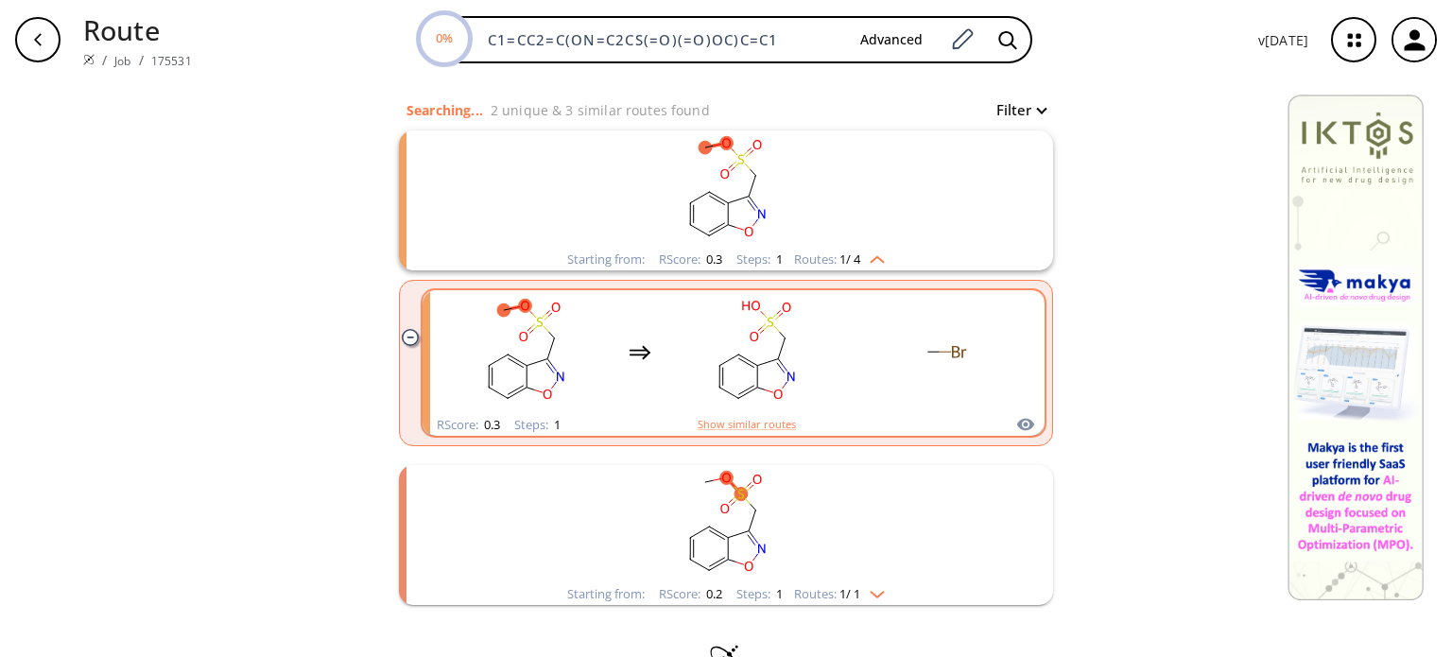
click at [873, 362] on rect "clusters" at bounding box center [944, 352] width 170 height 118
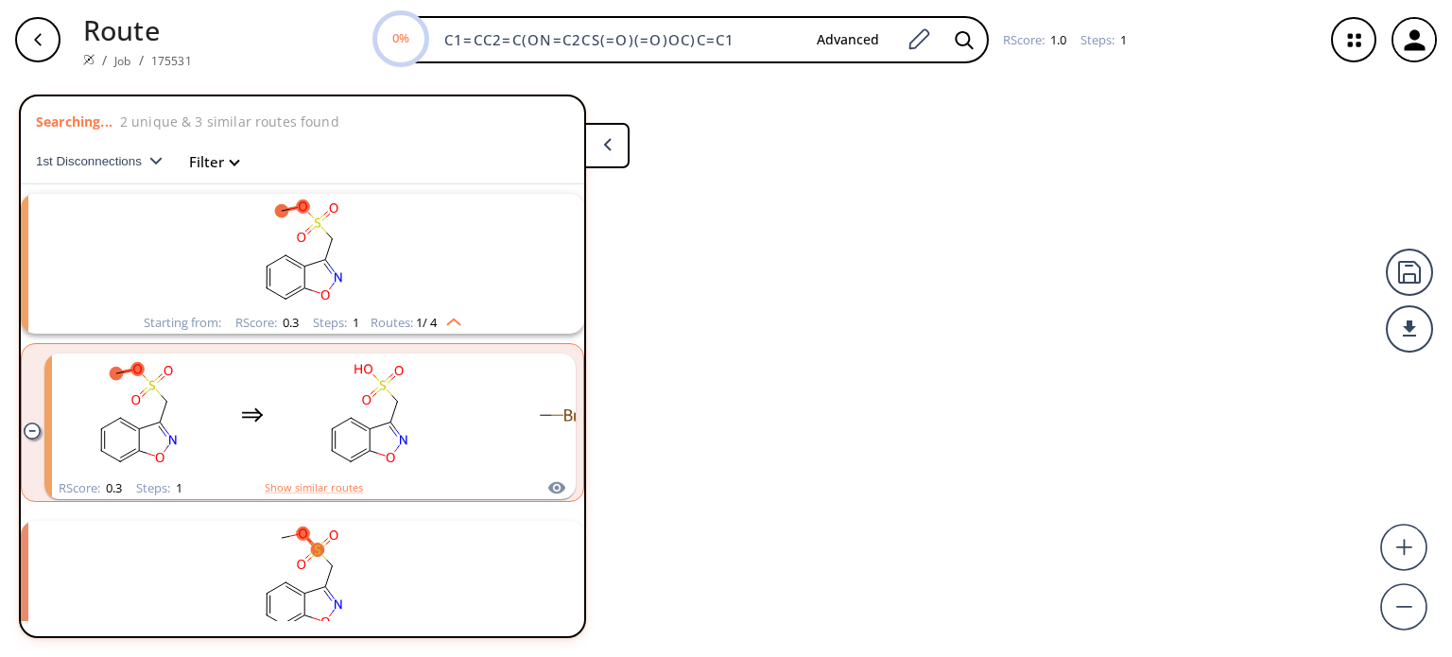
scroll to position [42, 0]
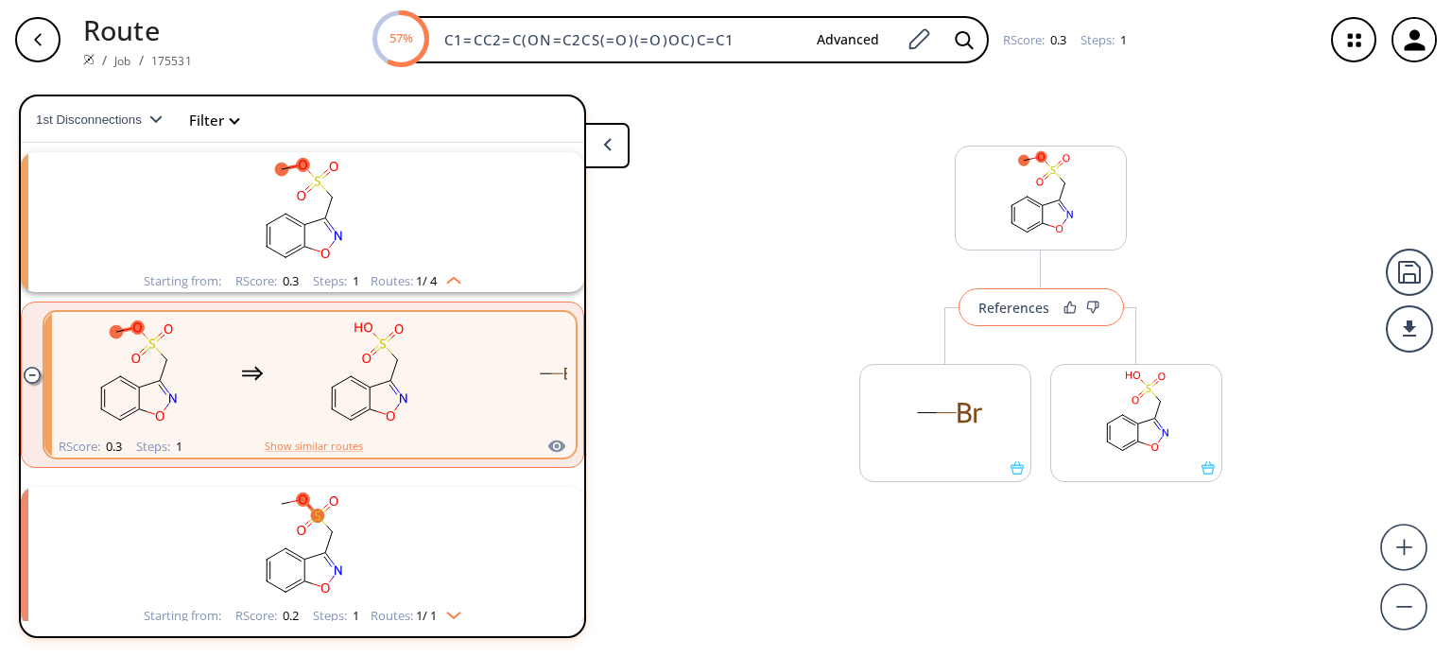
click at [1023, 313] on div "References" at bounding box center [1013, 308] width 71 height 12
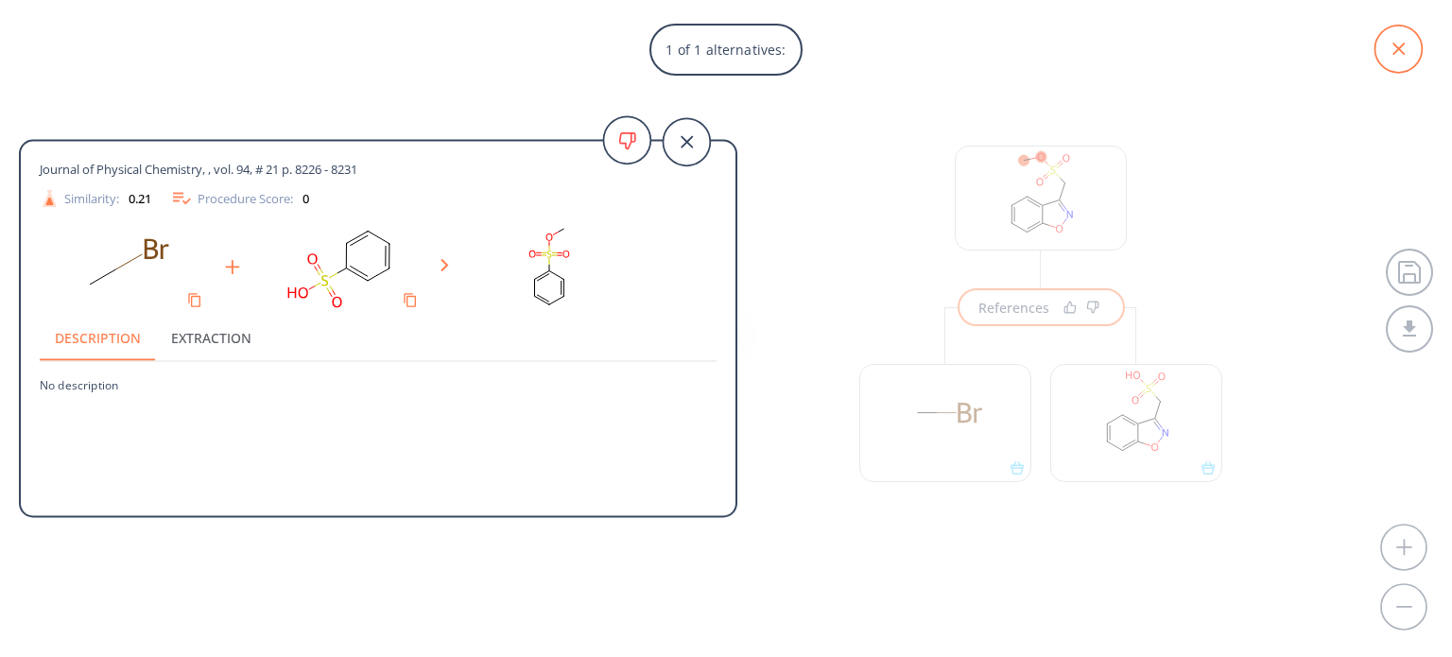
click at [1399, 50] on icon at bounding box center [1397, 49] width 47 height 47
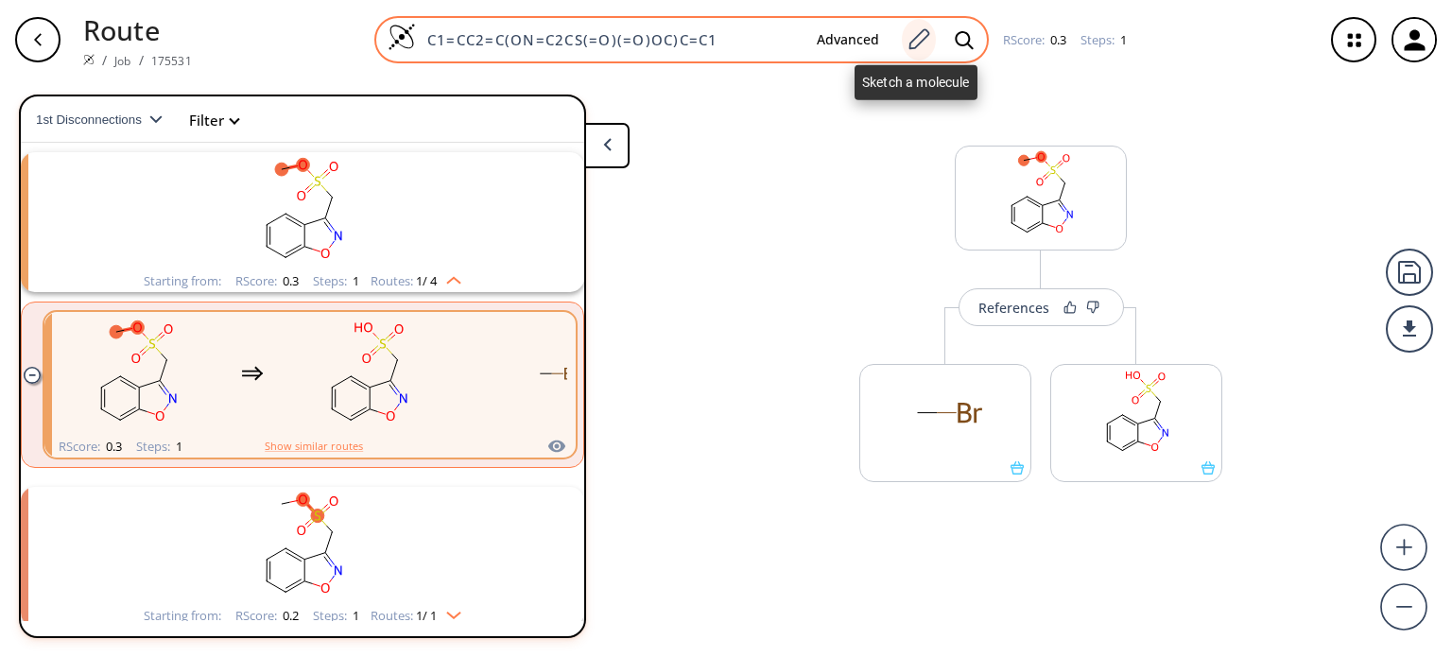
click at [927, 42] on icon at bounding box center [918, 39] width 26 height 25
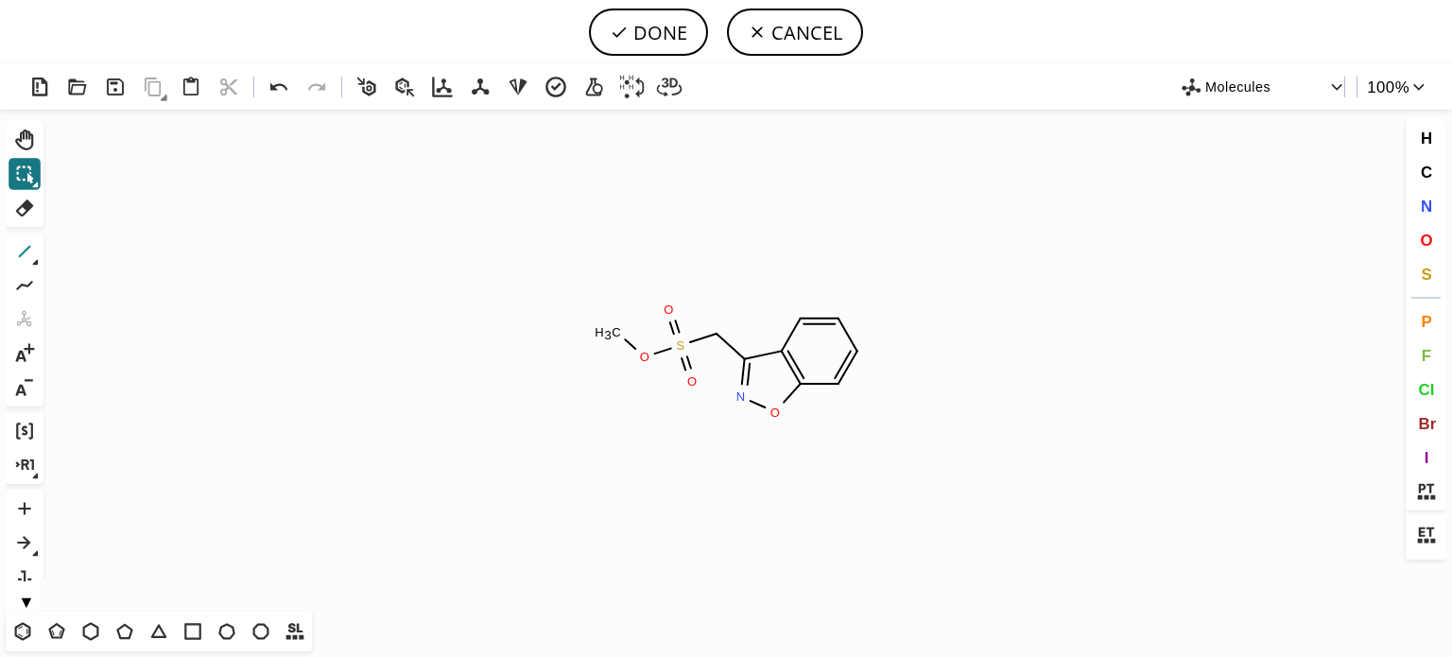
click at [17, 254] on icon at bounding box center [24, 251] width 25 height 25
click at [643, 25] on button "DONE" at bounding box center [648, 32] width 119 height 47
type input "C1C=CC2ON=C(CS(OCC)(=O)=O)C=2C=1"
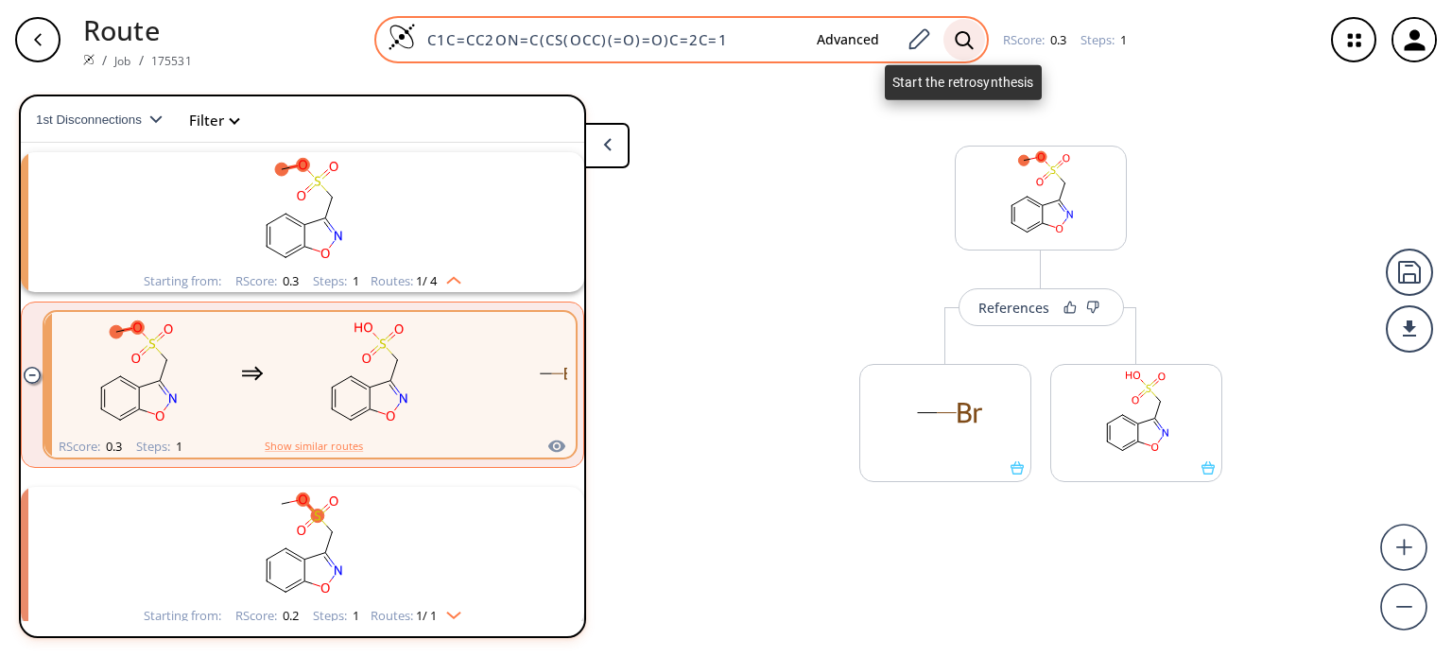
click at [962, 45] on icon at bounding box center [964, 40] width 19 height 20
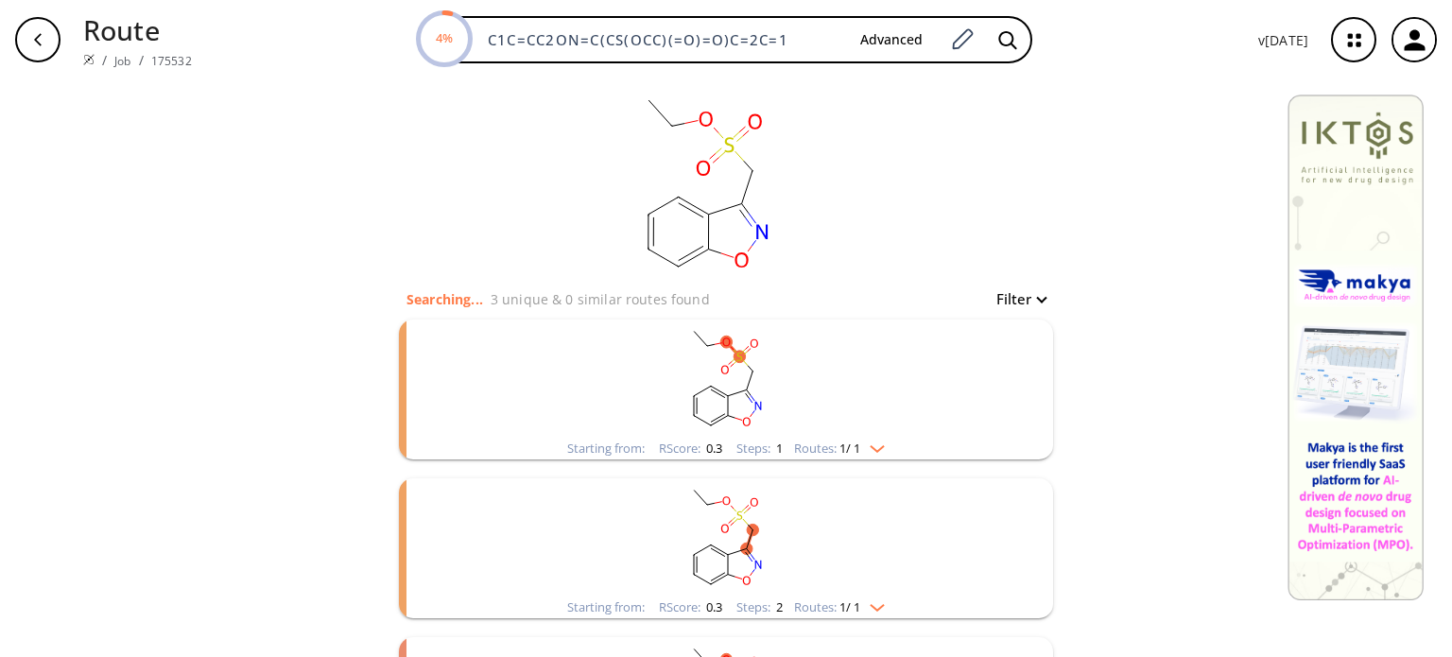
click at [886, 448] on div "Starting from: RScore : 0.3 Steps : 1 Routes: 1 / 1" at bounding box center [726, 449] width 346 height 22
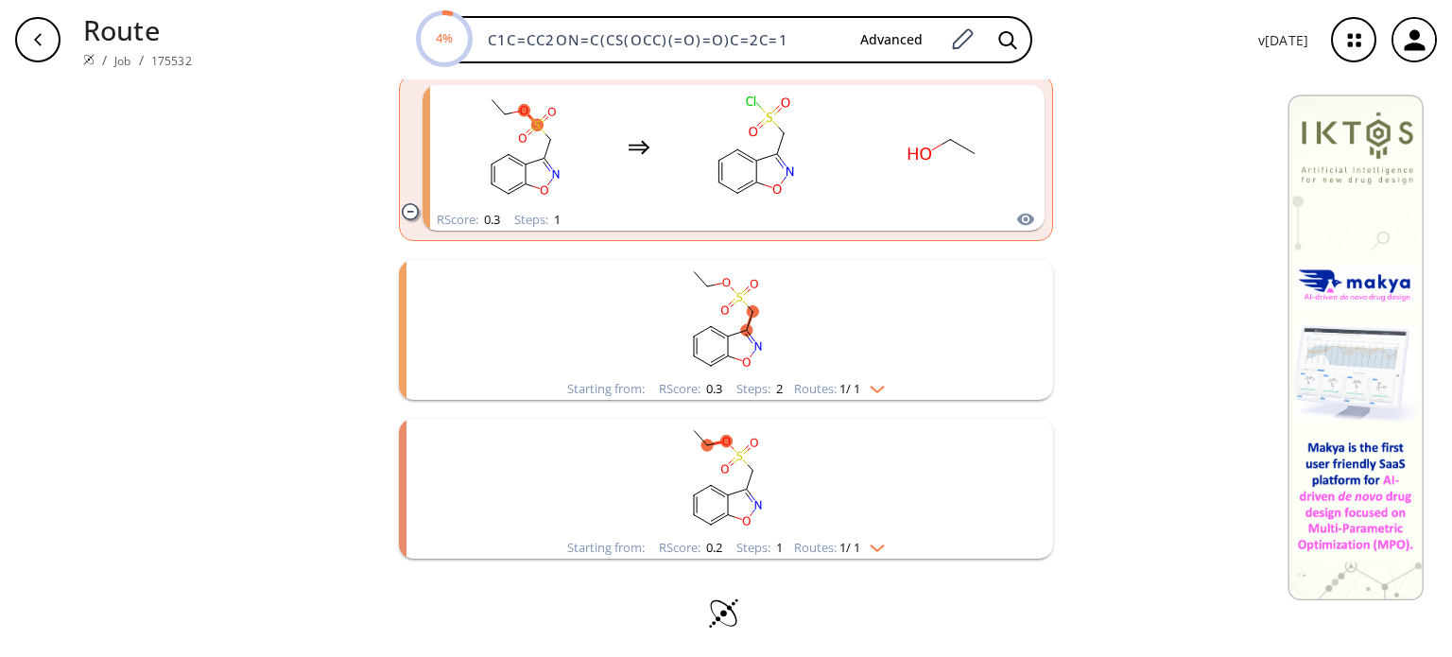
scroll to position [400, 0]
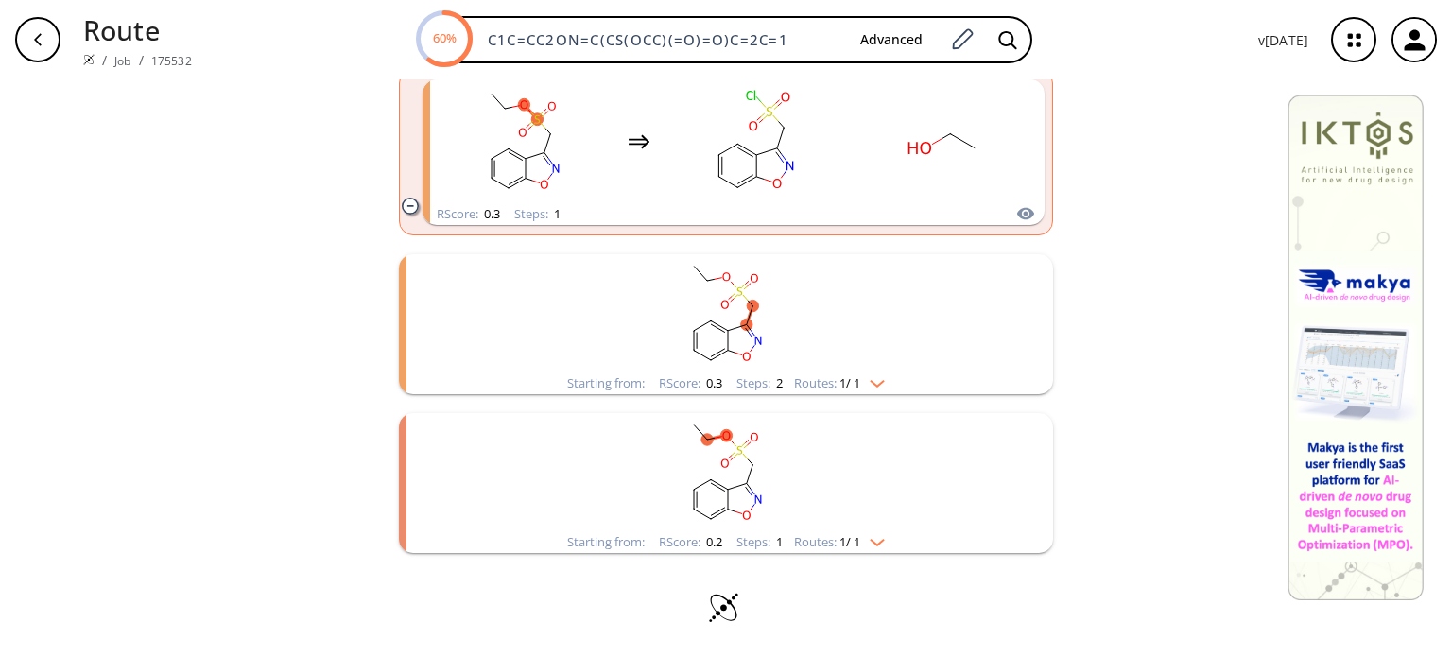
click at [875, 386] on img "clusters" at bounding box center [872, 379] width 25 height 15
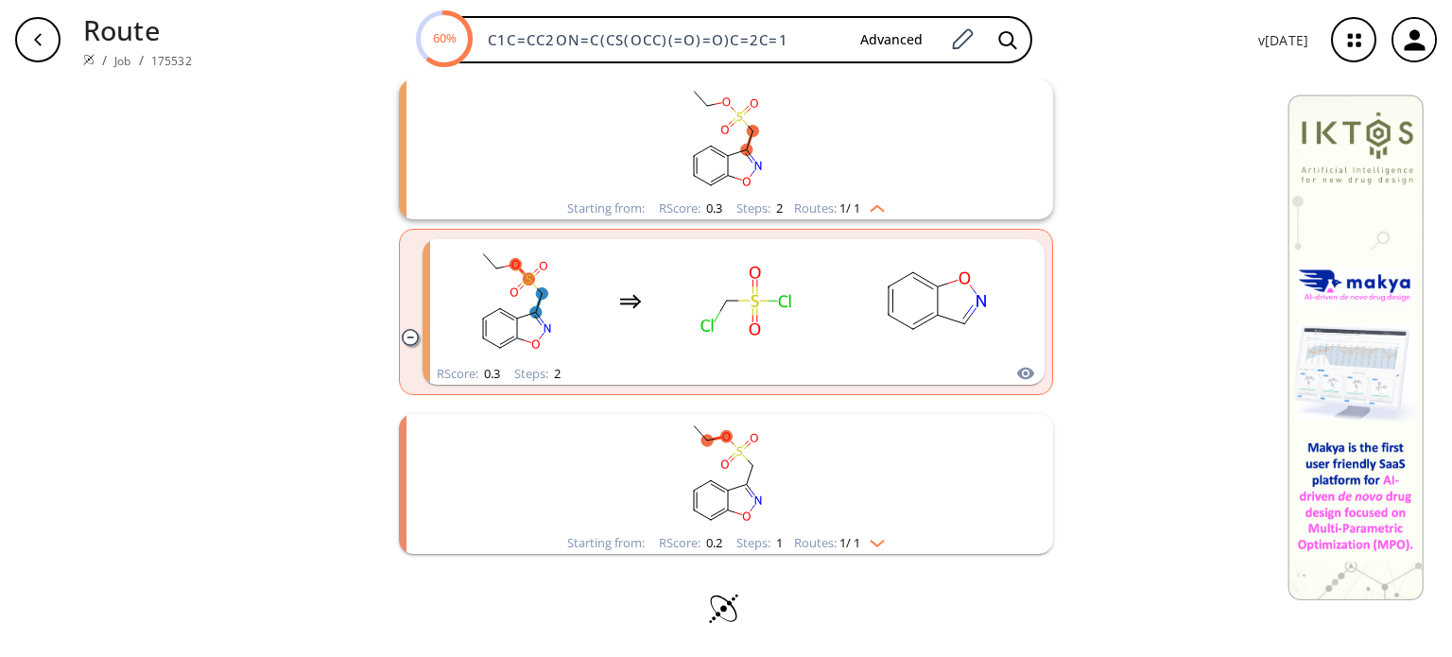
scroll to position [575, 0]
click at [884, 540] on div "Starting from: RScore : 0.2 Steps : 1 Routes: 1 / 1" at bounding box center [726, 543] width 346 height 22
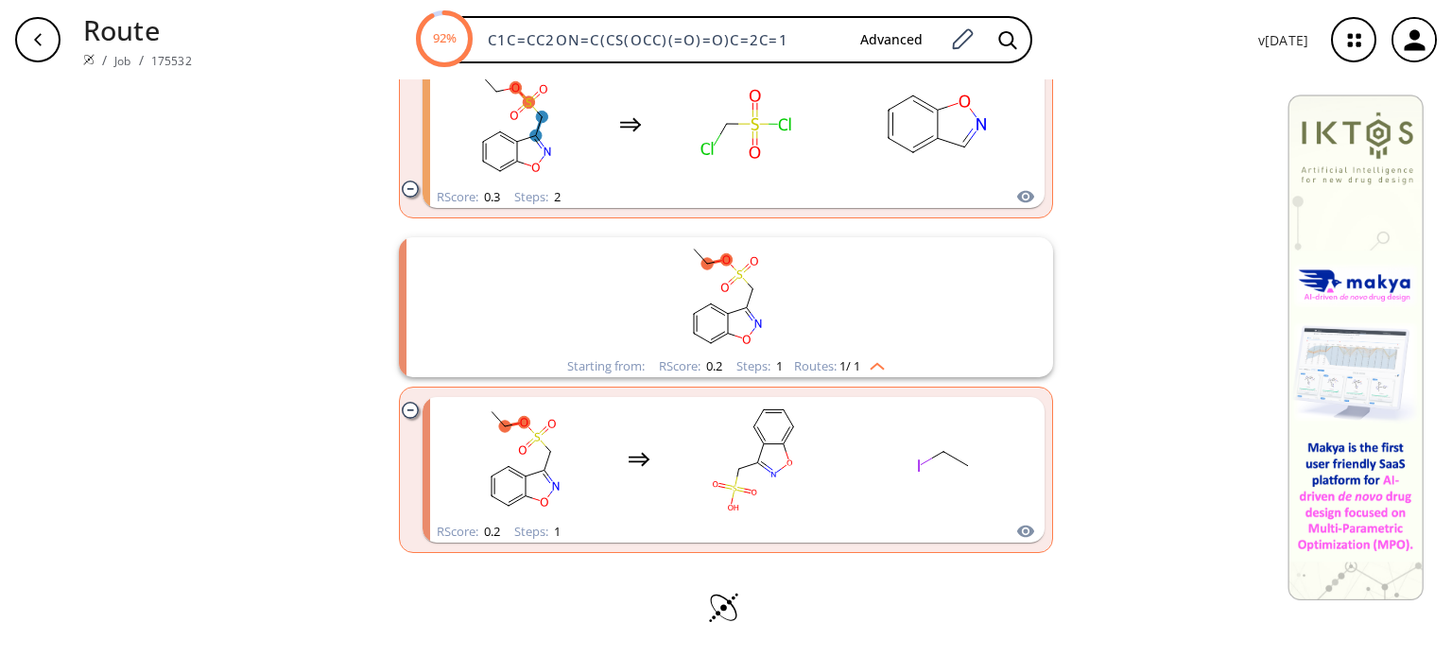
scroll to position [750, 0]
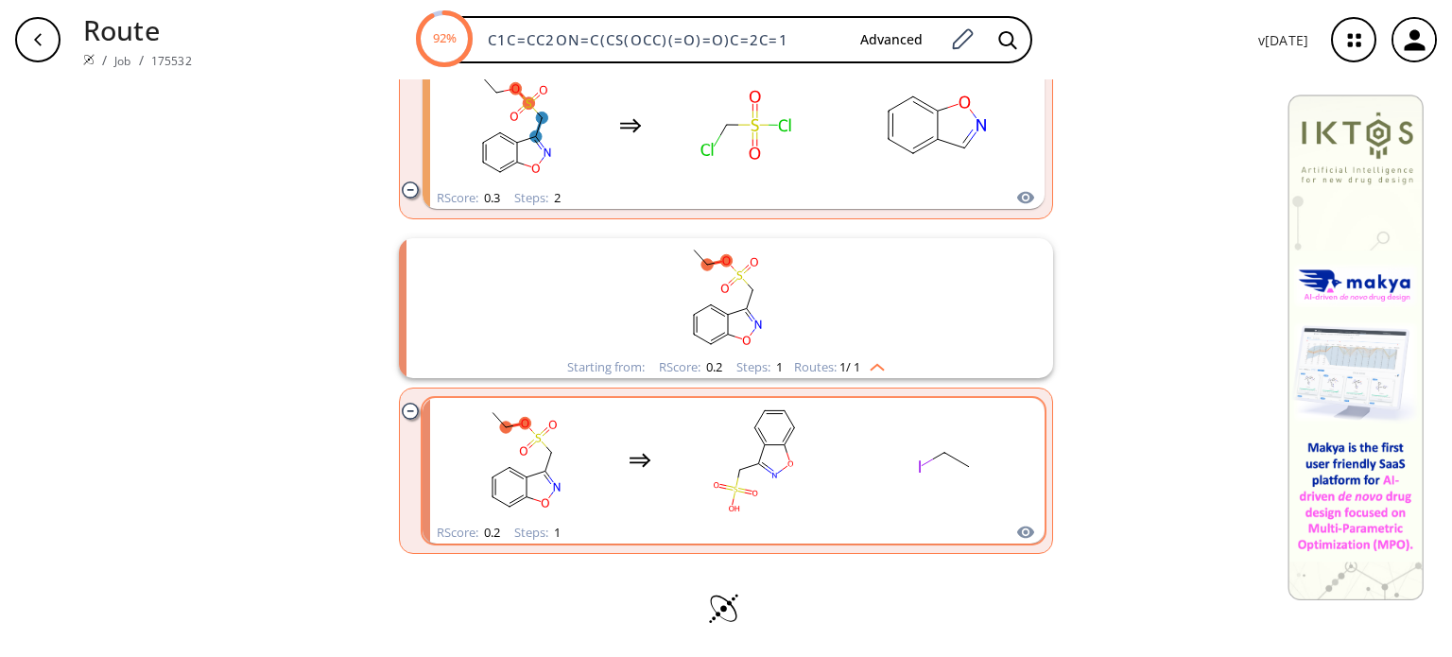
click at [823, 468] on rect "clusters" at bounding box center [755, 460] width 170 height 118
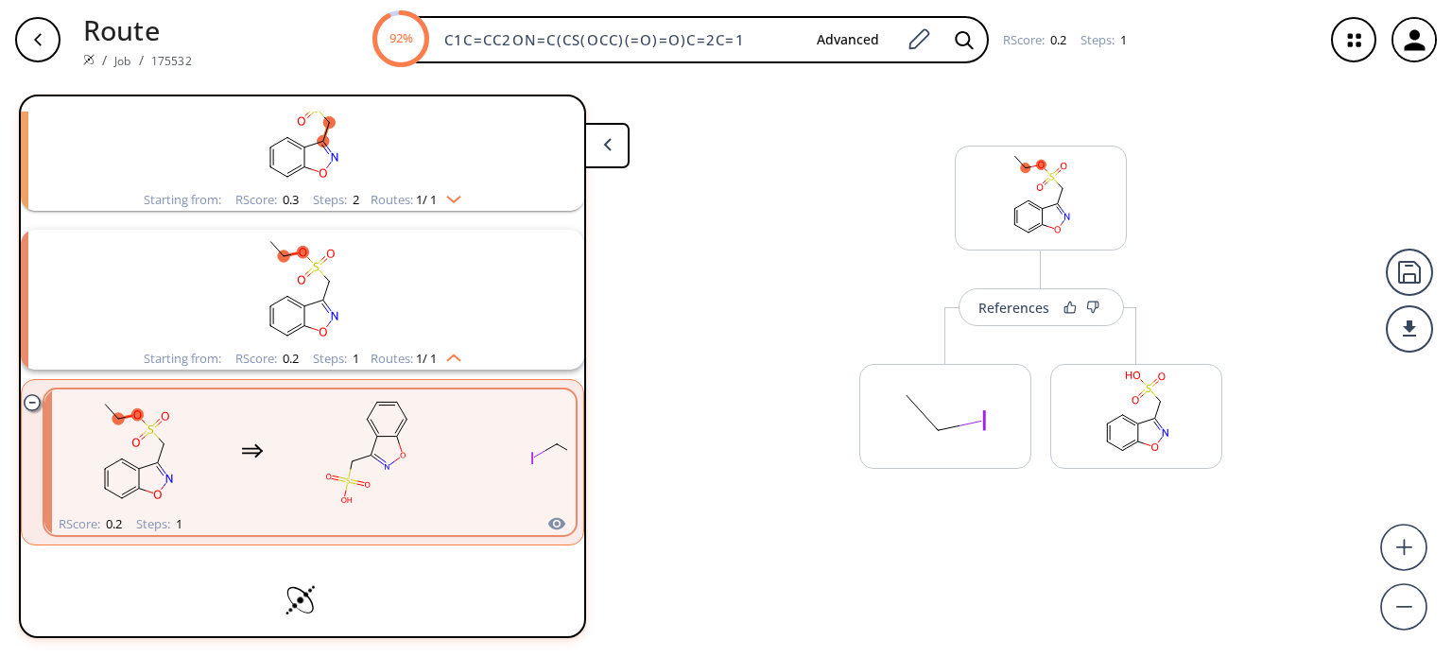
scroll to position [292, 0]
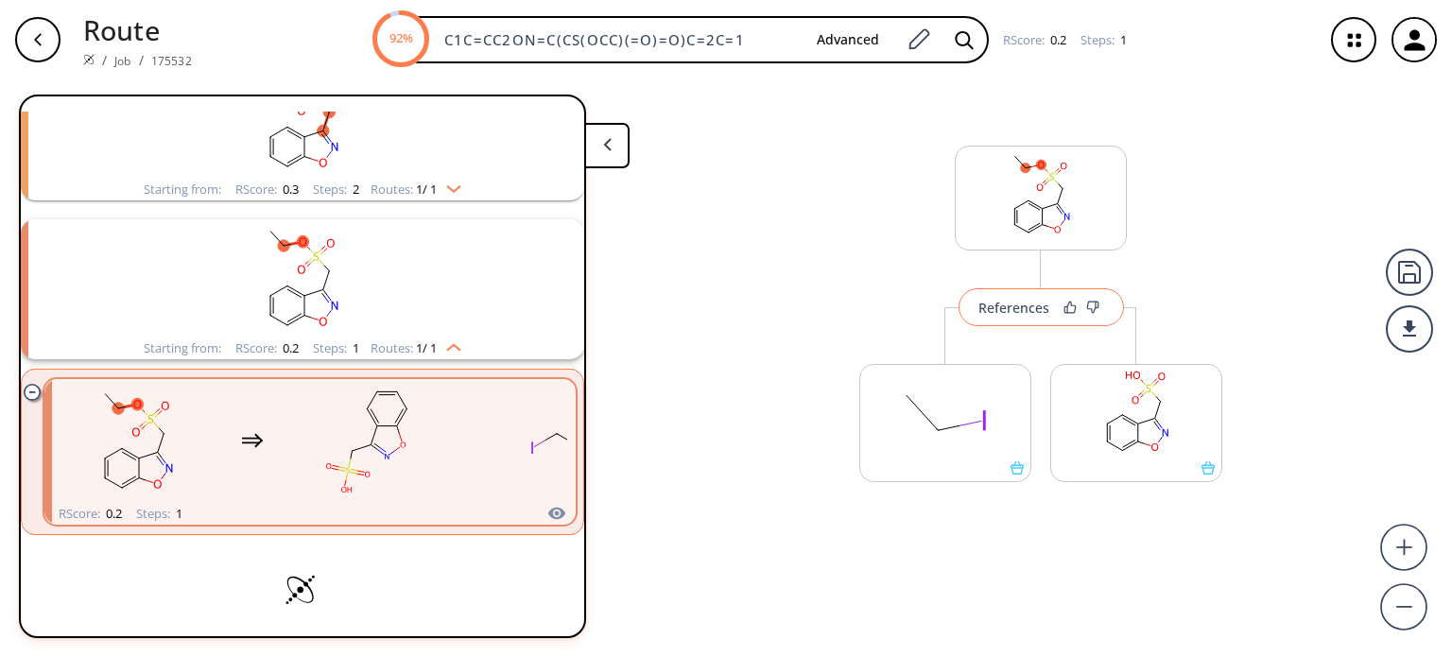
click at [1022, 309] on div "References" at bounding box center [1013, 308] width 71 height 12
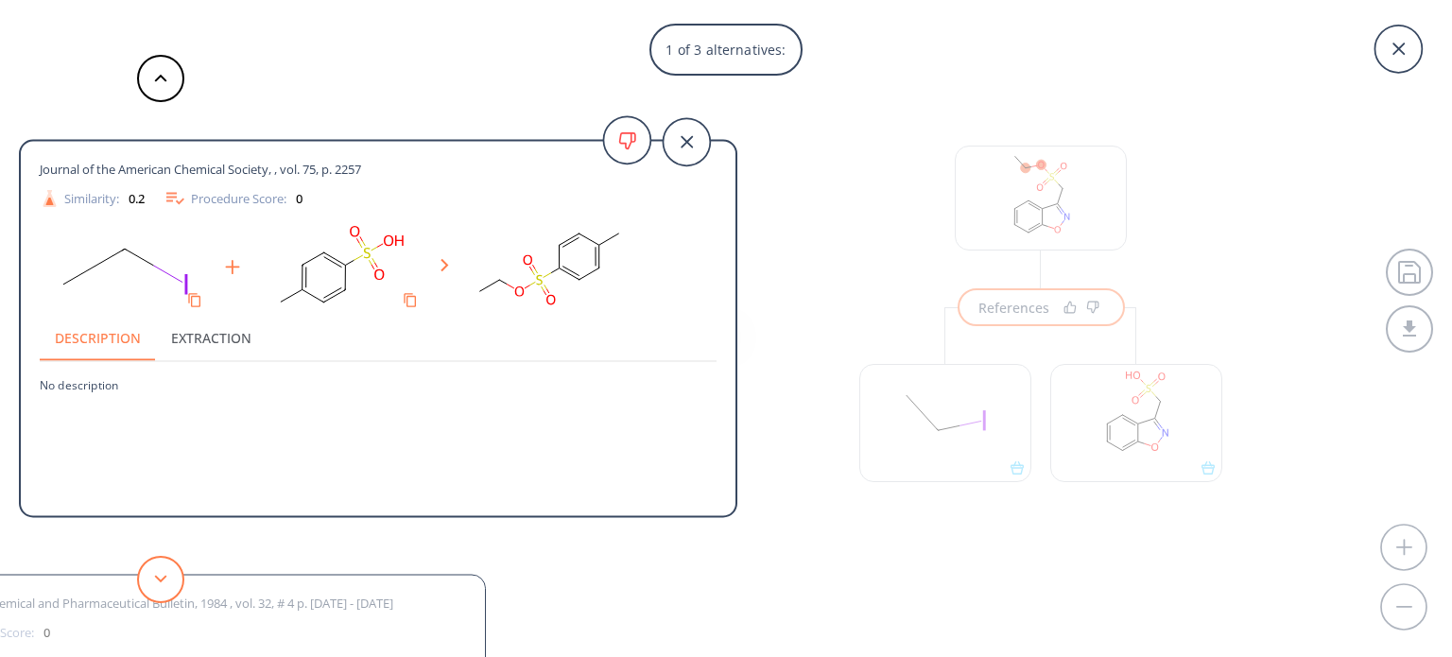
click at [164, 577] on polygon at bounding box center [161, 579] width 12 height 8
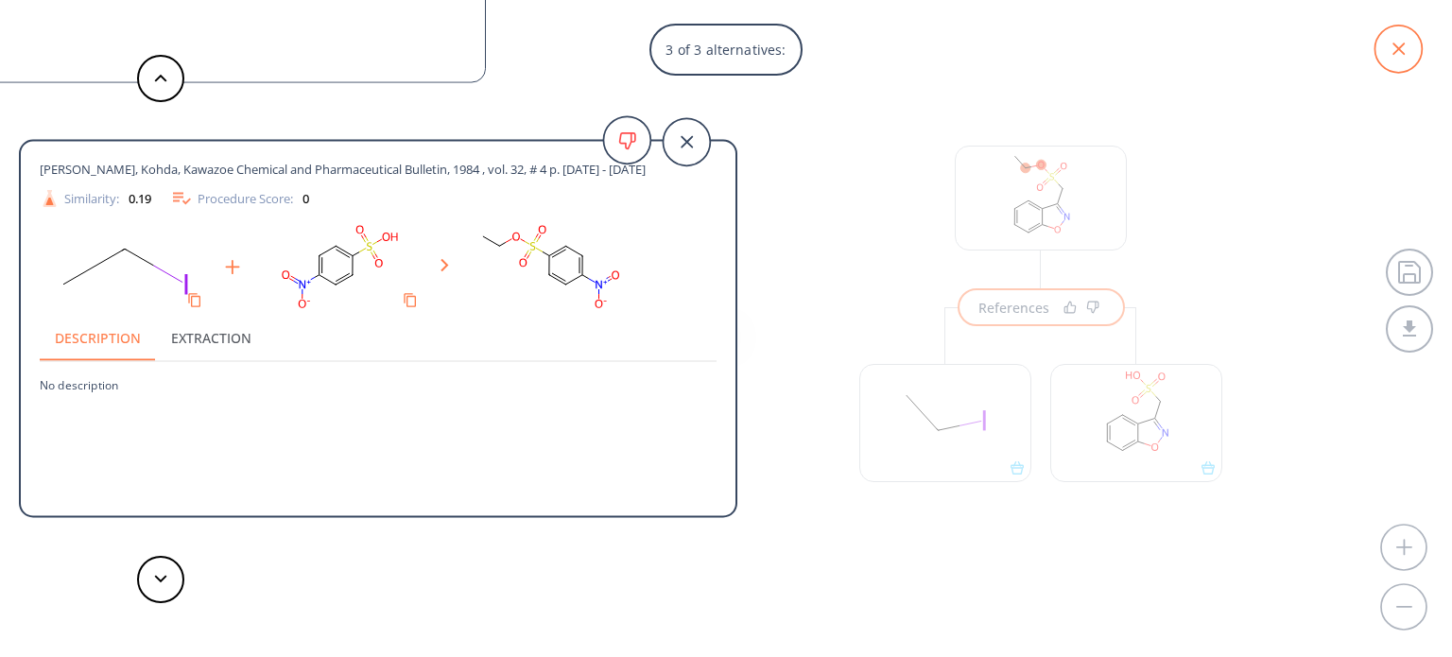
click at [1395, 45] on icon at bounding box center [1398, 49] width 12 height 12
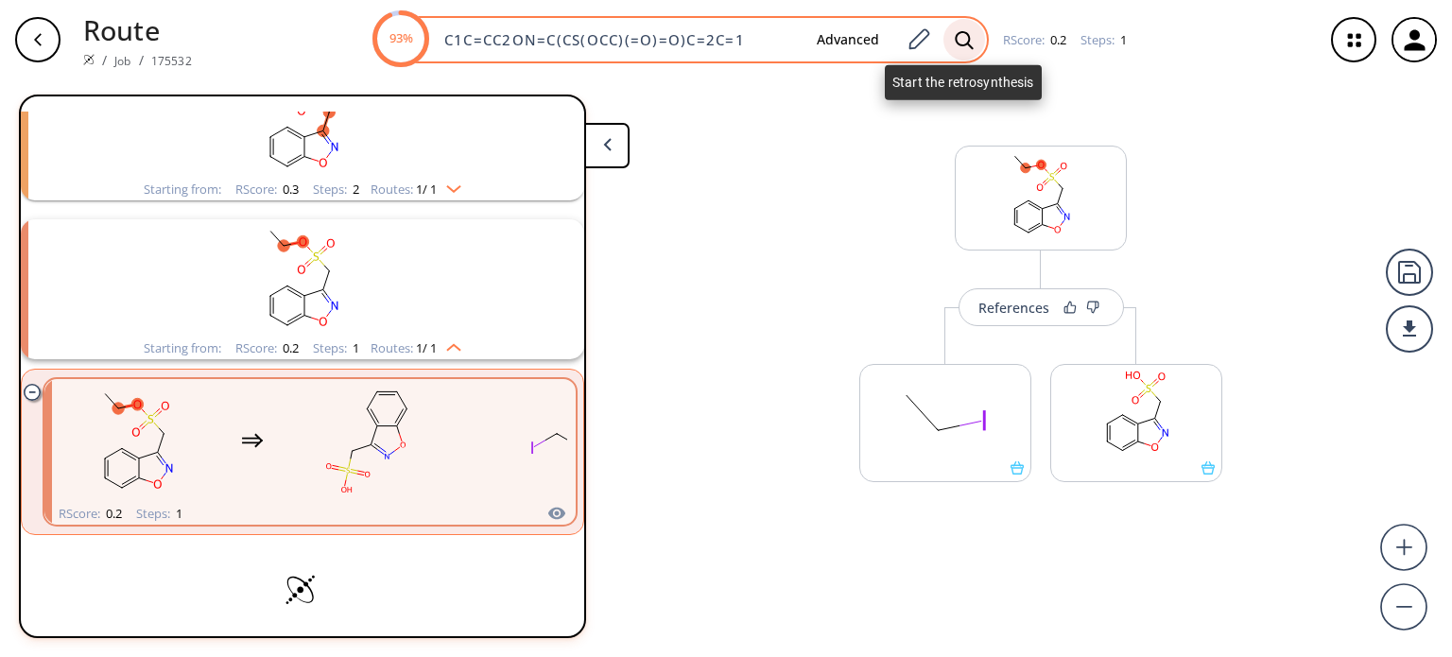
click at [962, 40] on icon at bounding box center [964, 40] width 19 height 20
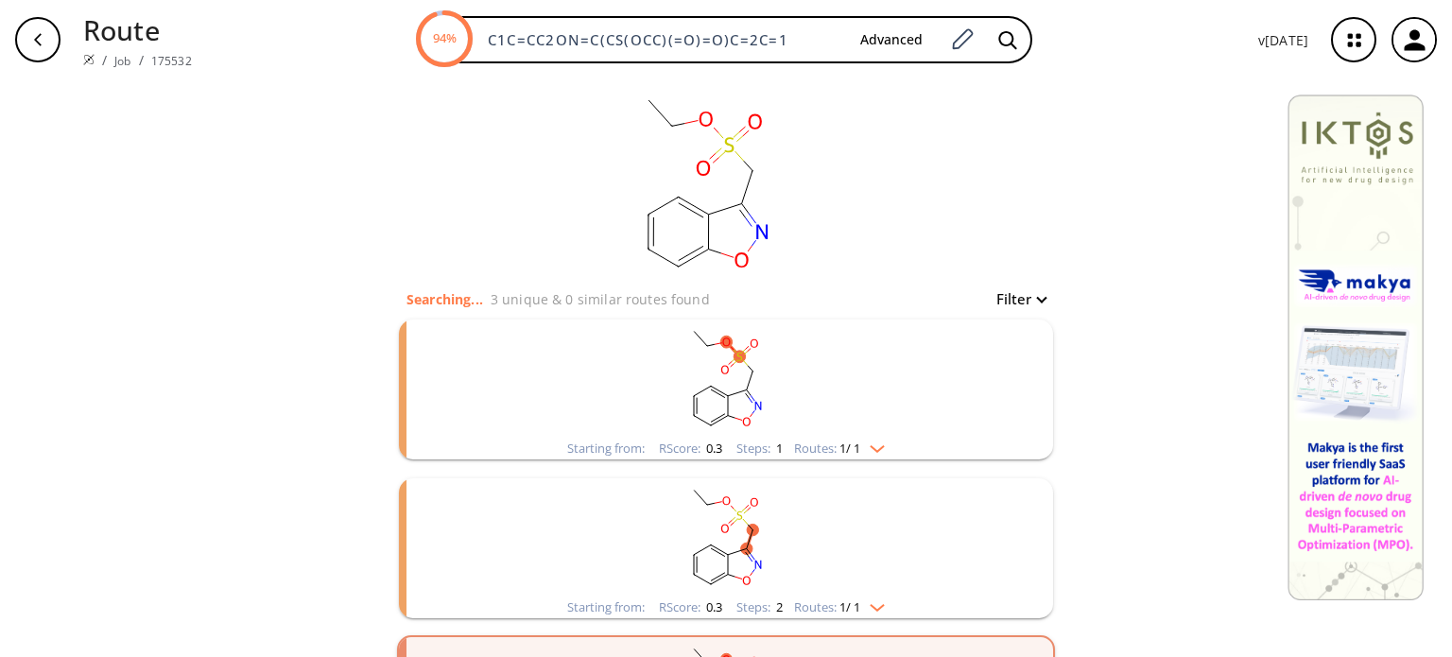
click at [877, 606] on img "clusters" at bounding box center [872, 603] width 25 height 15
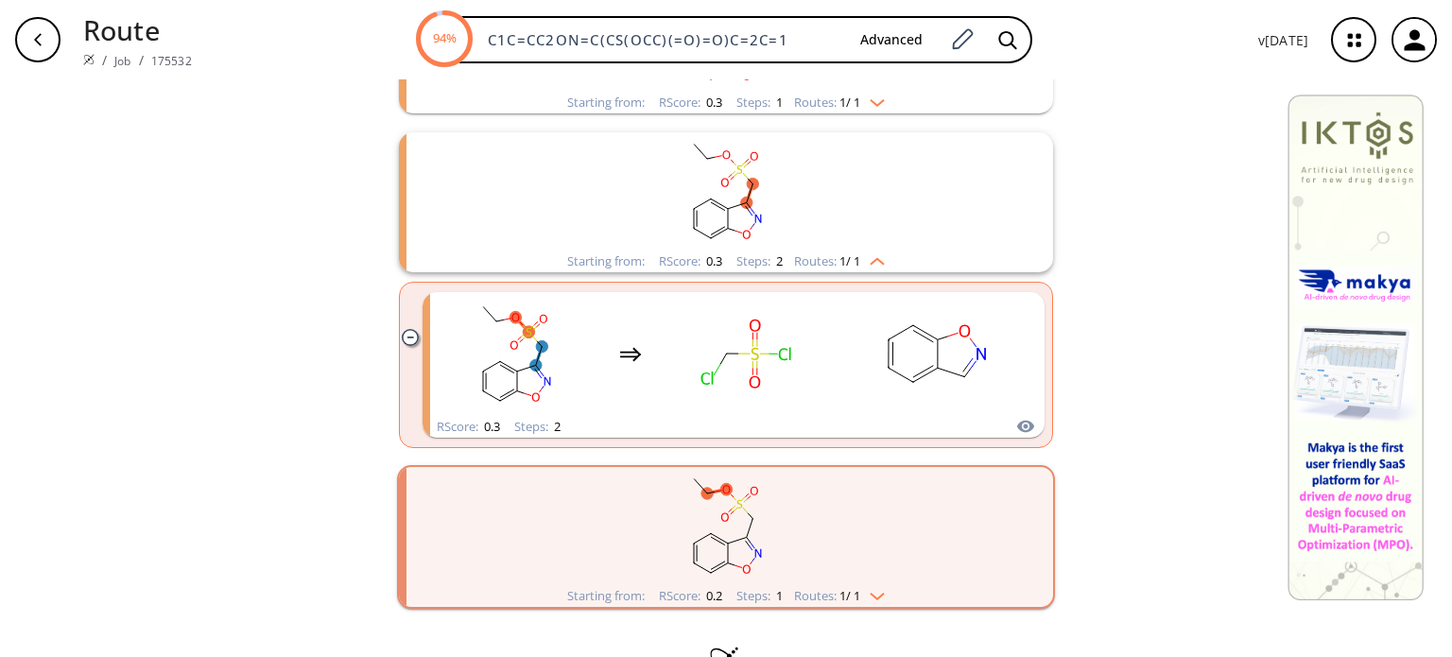
scroll to position [399, 0]
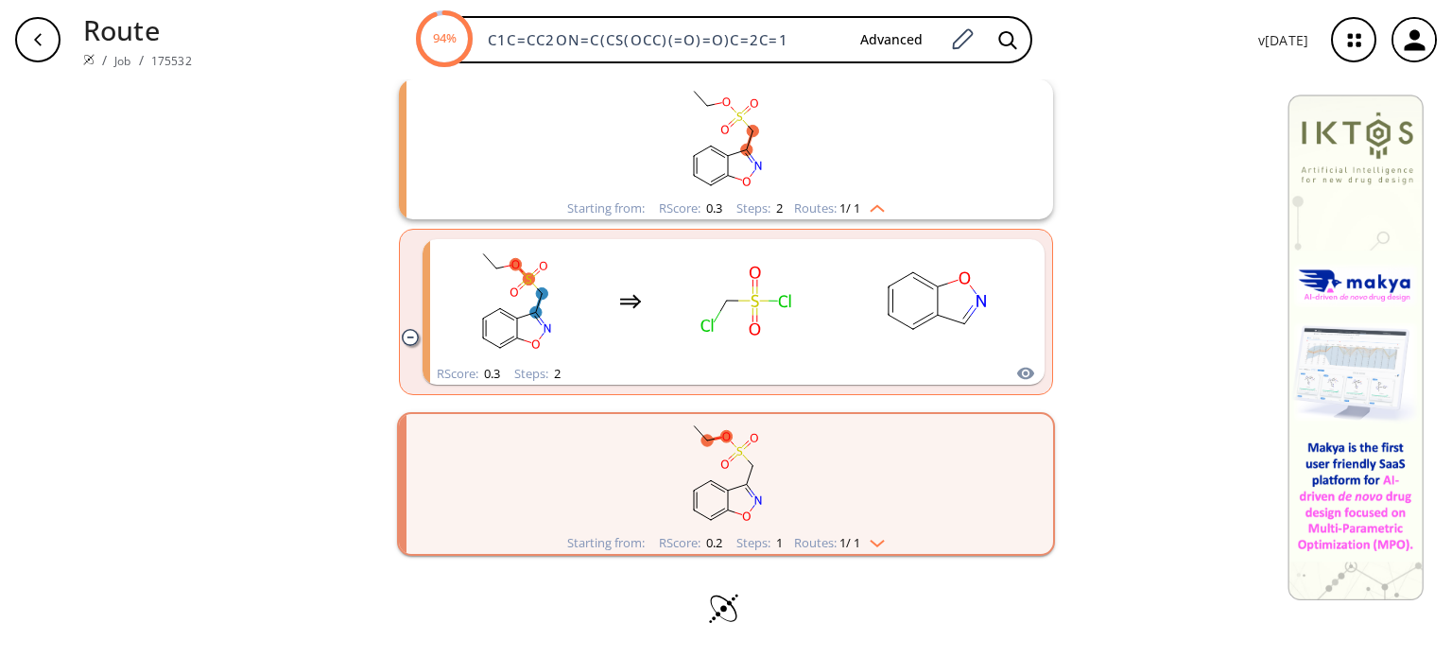
click at [881, 538] on img "clusters" at bounding box center [872, 539] width 25 height 15
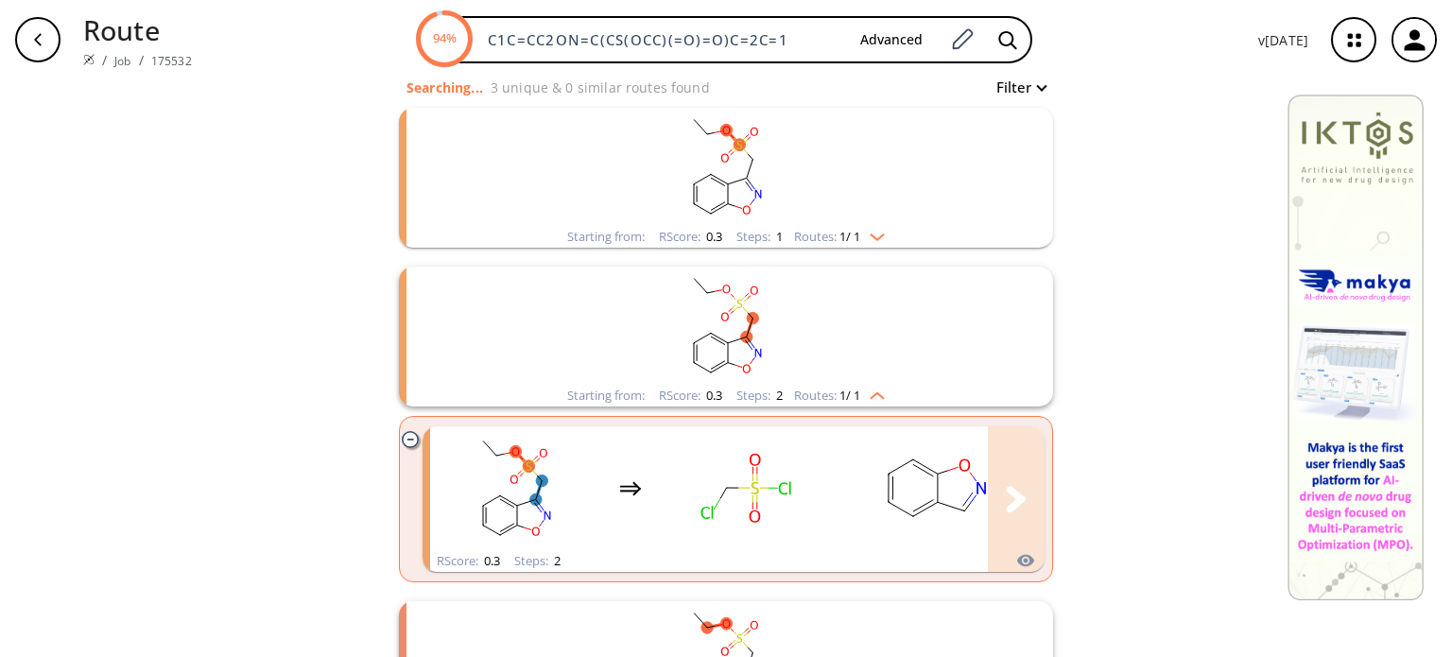
scroll to position [197, 0]
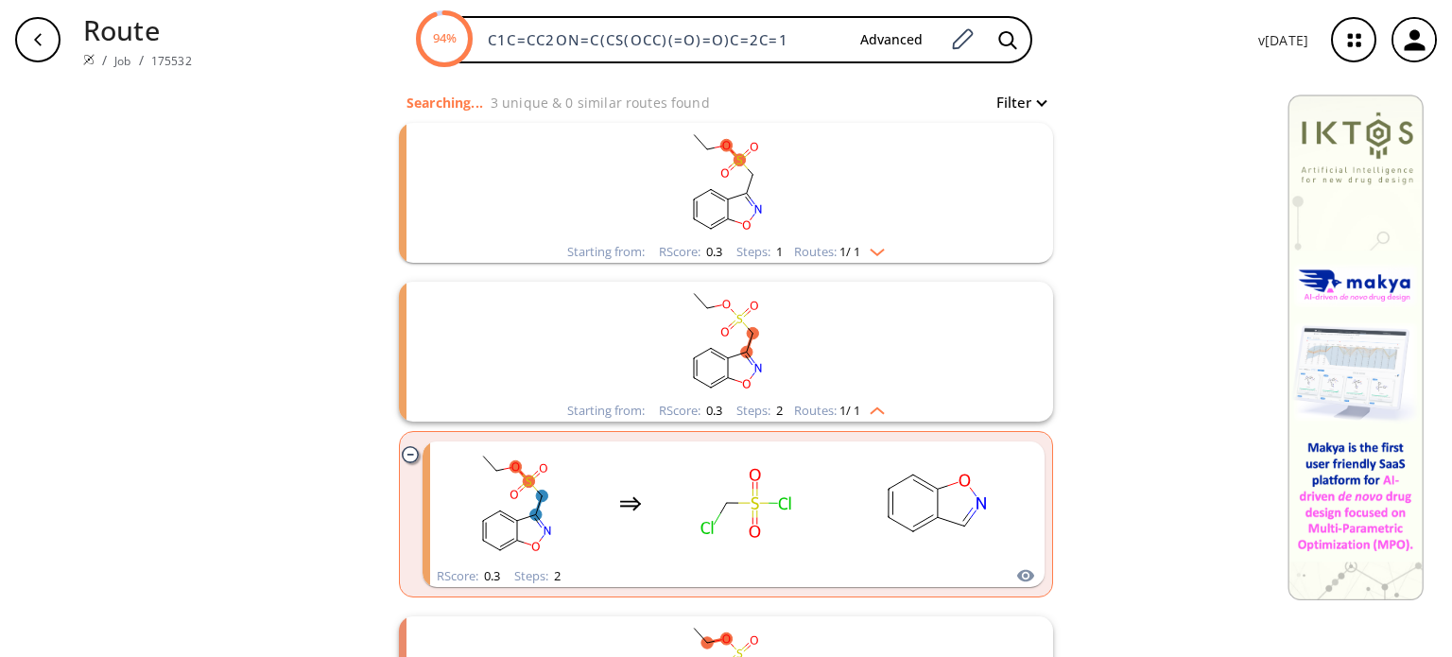
click at [890, 250] on div "Starting from: RScore : 0.3 Steps : 1 Routes: 1 / 1" at bounding box center [726, 252] width 346 height 22
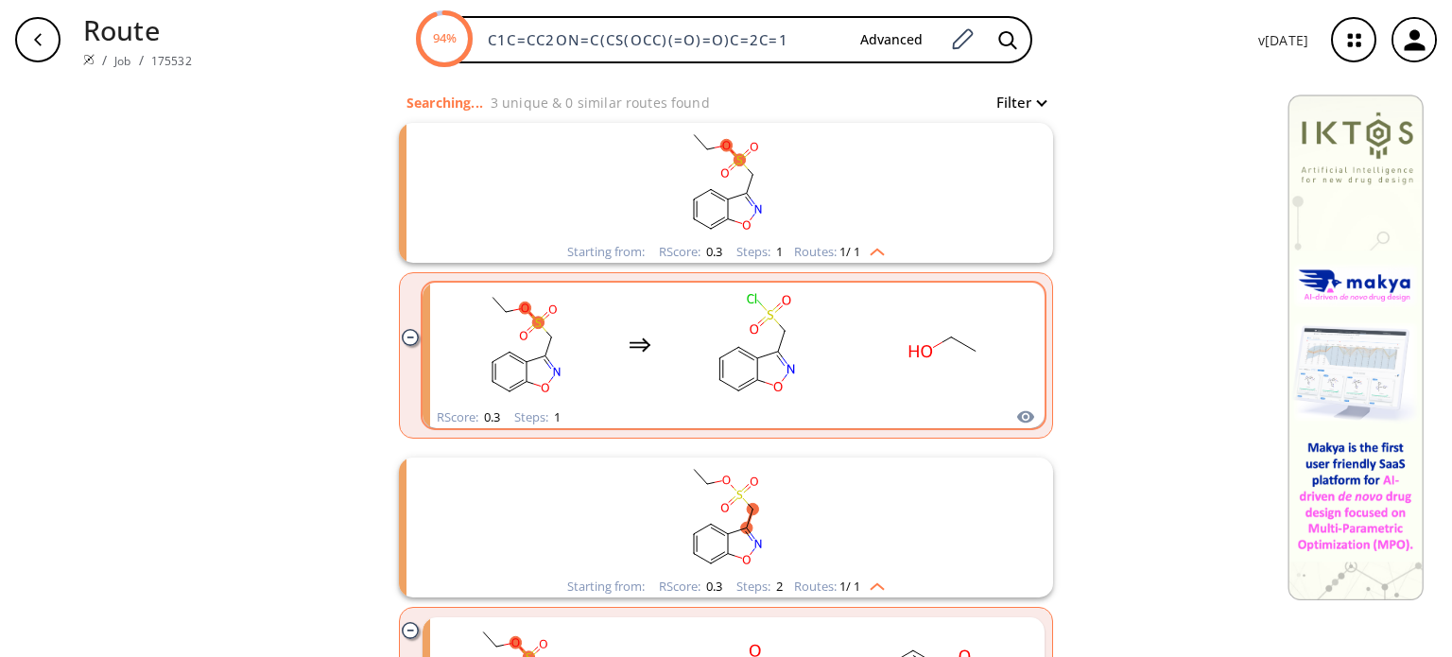
click at [859, 375] on icon "clusters" at bounding box center [944, 344] width 170 height 118
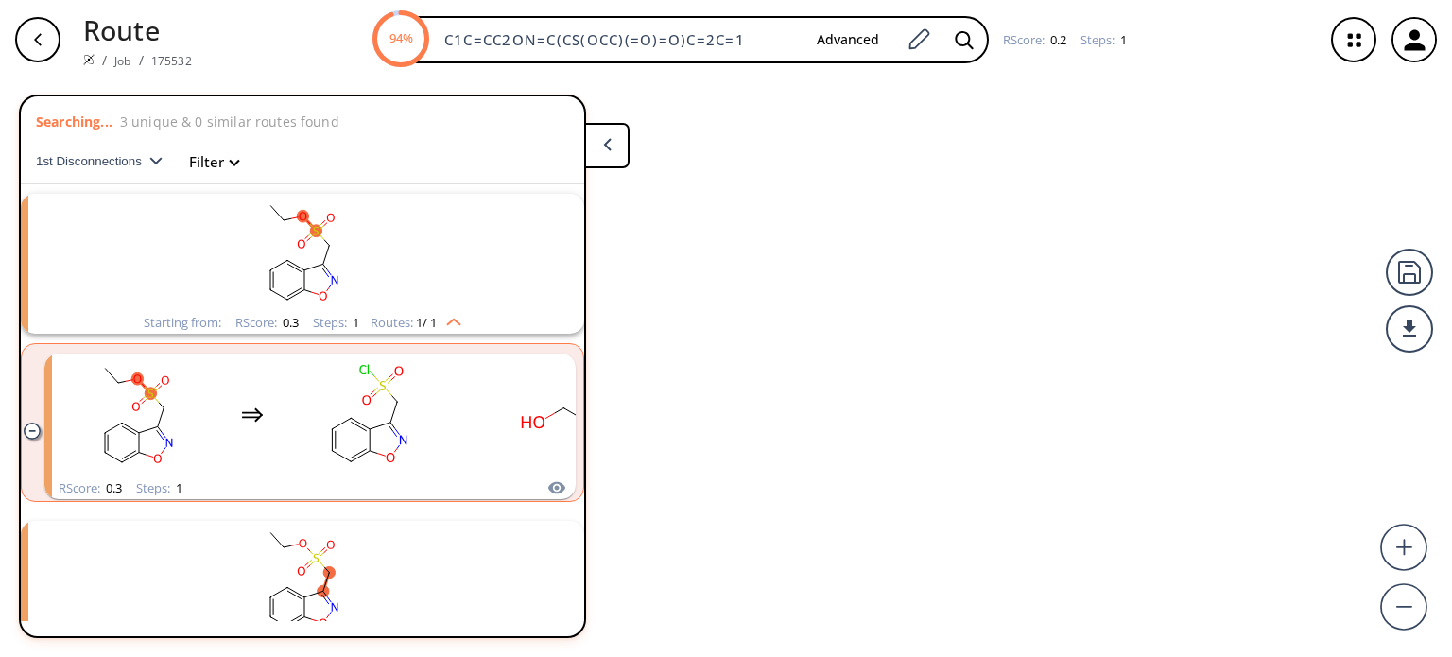
scroll to position [42, 0]
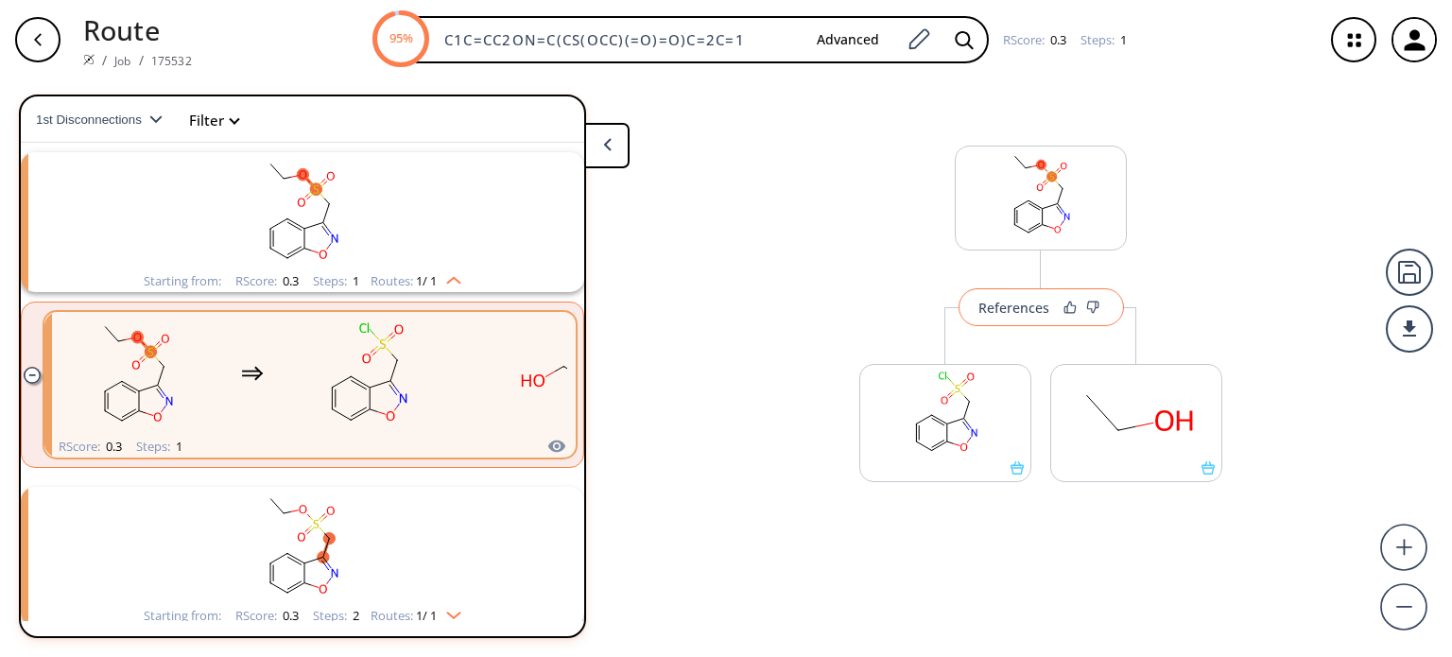
click at [1032, 314] on div "References" at bounding box center [1013, 308] width 71 height 12
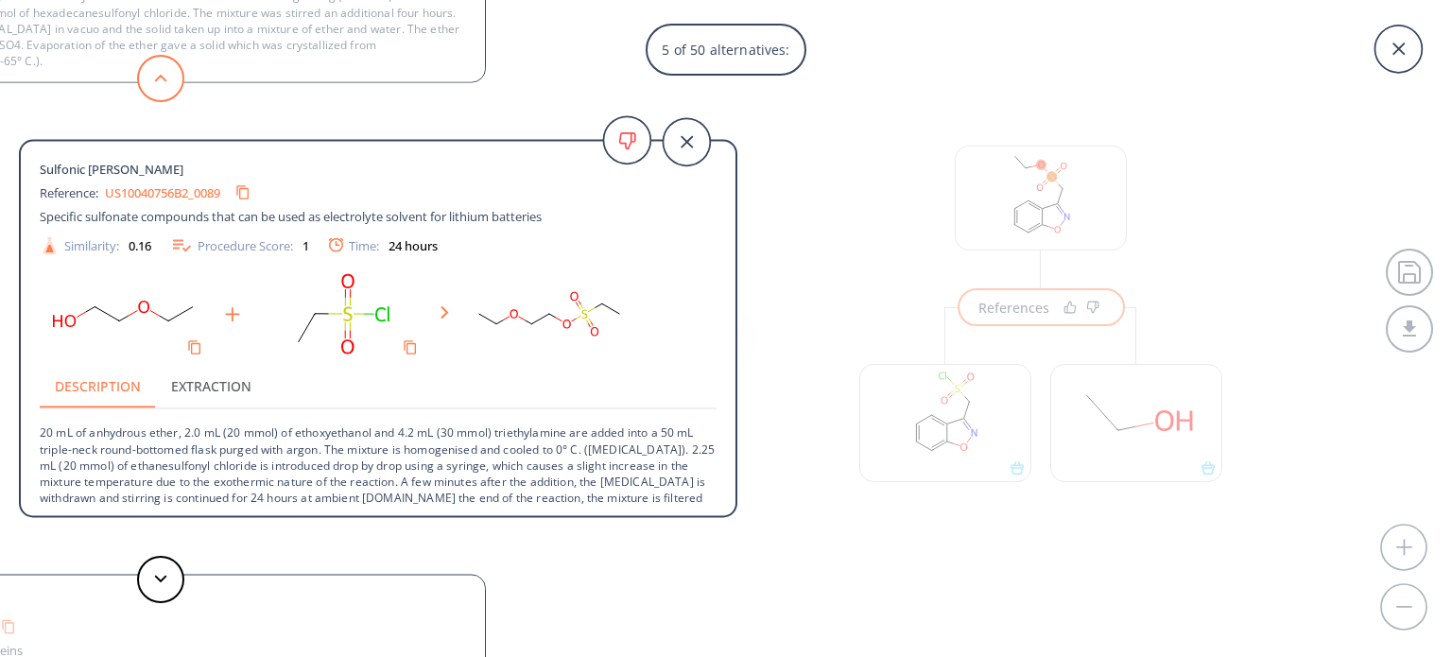
click at [162, 75] on icon at bounding box center [160, 78] width 13 height 9
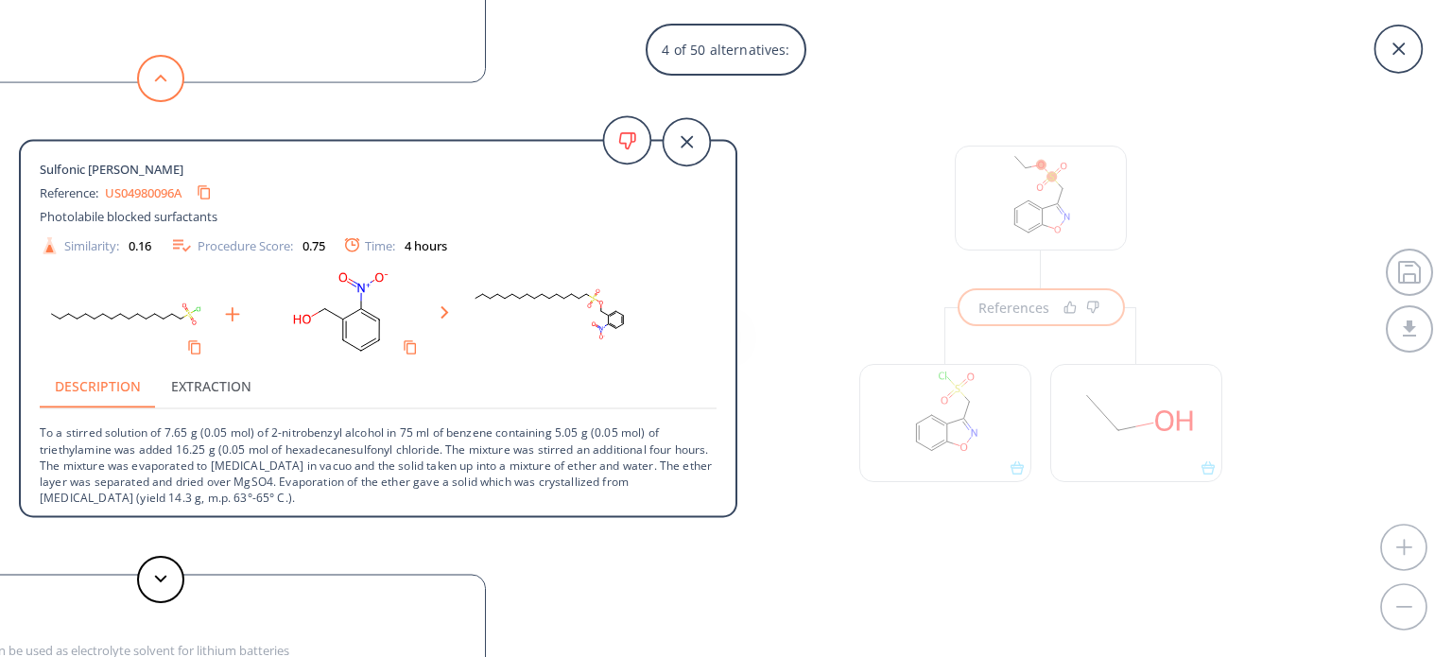
click at [162, 75] on icon at bounding box center [160, 78] width 13 height 9
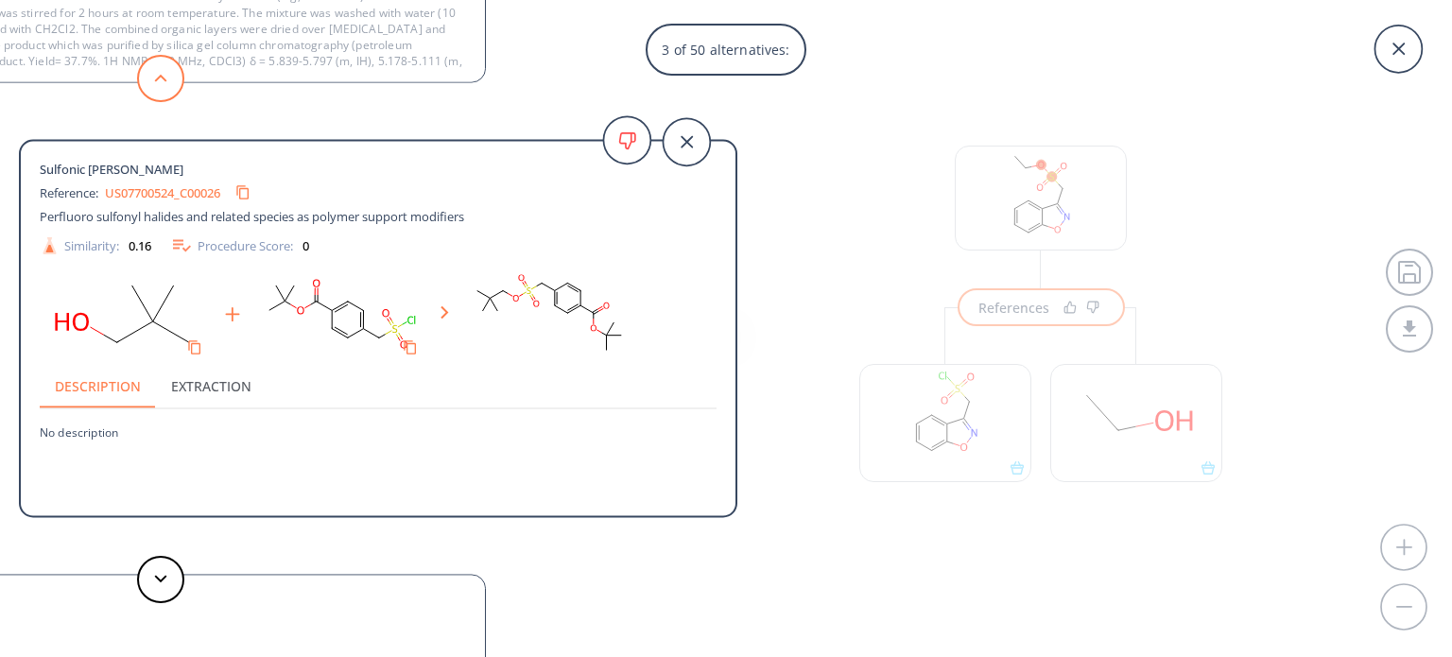
click at [162, 75] on icon at bounding box center [160, 78] width 13 height 9
